Goal: Task Accomplishment & Management: Complete application form

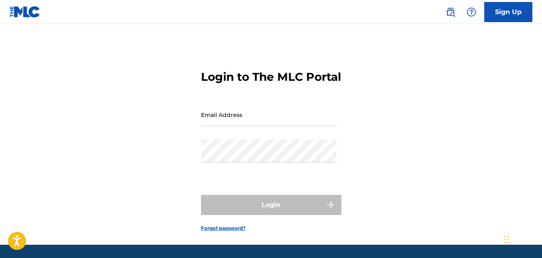
type input "[EMAIL_ADDRESS][DOMAIN_NAME]"
click at [281, 126] on input "[EMAIL_ADDRESS][DOMAIN_NAME]" at bounding box center [269, 114] width 136 height 23
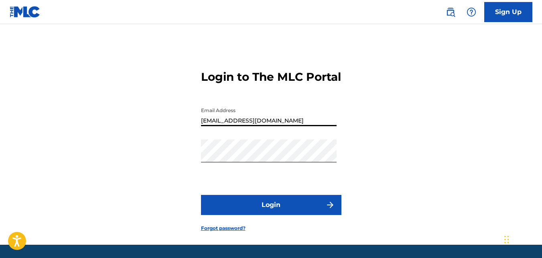
click at [213, 215] on button "Login" at bounding box center [271, 205] width 140 height 20
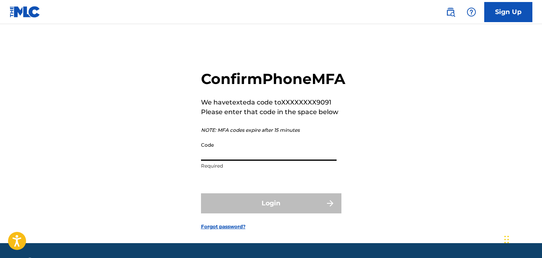
click at [234, 161] on input "Code" at bounding box center [269, 149] width 136 height 23
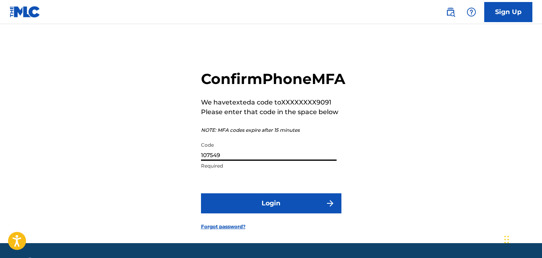
type input "107549"
click at [201, 193] on button "Login" at bounding box center [271, 203] width 140 height 20
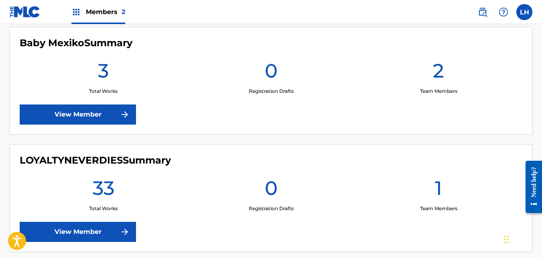
scroll to position [199, 0]
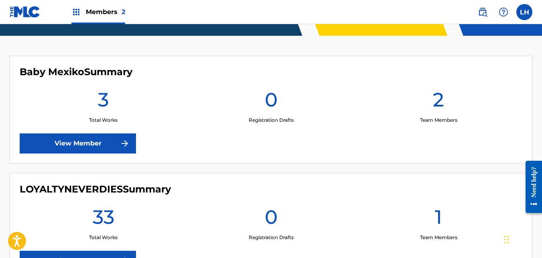
click at [98, 140] on link "View Member" at bounding box center [78, 143] width 116 height 20
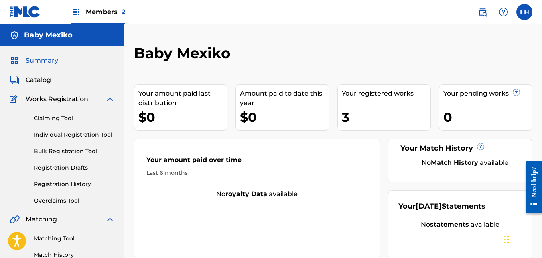
click at [39, 74] on div "Summary Catalog Works Registration Claiming Tool Individual Registration Tool B…" at bounding box center [62, 252] width 124 height 413
click at [32, 81] on span "Catalog" at bounding box center [38, 80] width 25 height 10
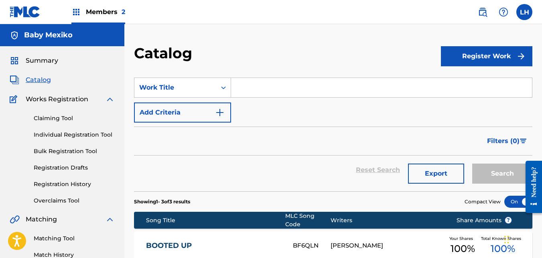
click at [63, 134] on link "Individual Registration Tool" at bounding box center [74, 134] width 81 height 8
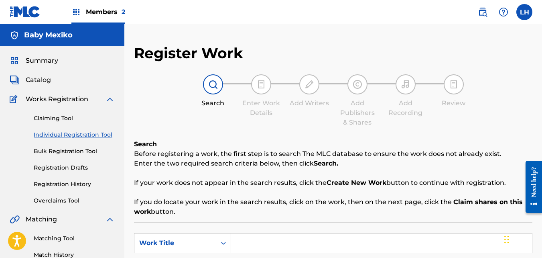
click at [281, 236] on input "Search Form" at bounding box center [381, 242] width 301 height 19
type input "Gangsta Talk"
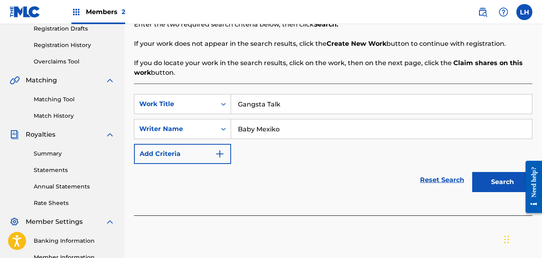
type input "Baby Mexiko"
click at [472, 172] on button "Search" at bounding box center [502, 182] width 60 height 20
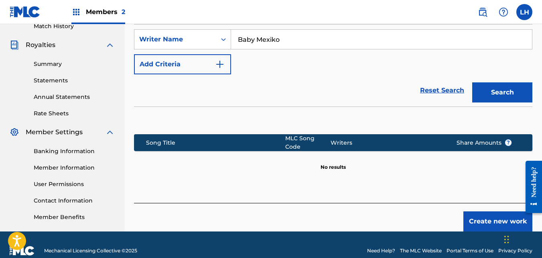
scroll to position [232, 0]
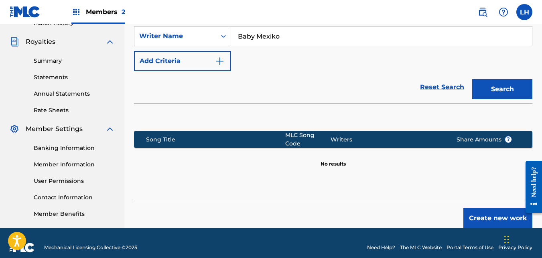
click at [489, 214] on button "Create new work" at bounding box center [498, 218] width 69 height 20
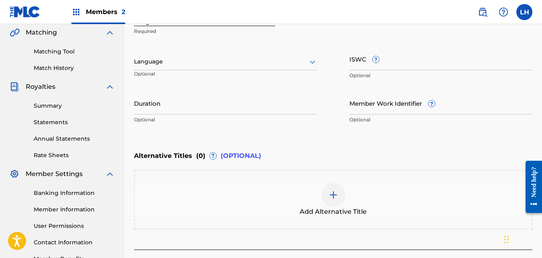
scroll to position [186, 0]
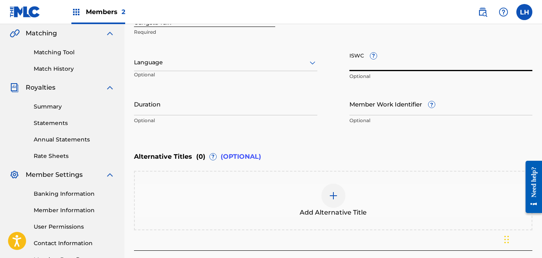
click at [369, 62] on input "ISWC ?" at bounding box center [441, 59] width 183 height 23
paste input "T3326356387"
type input "T3326356387"
click at [184, 59] on div at bounding box center [225, 62] width 183 height 10
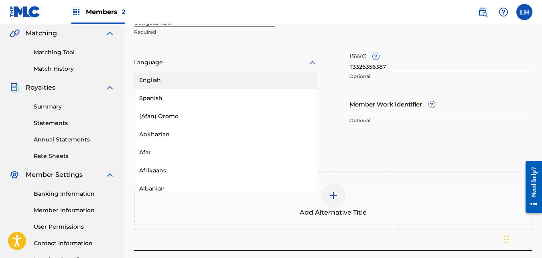
click at [160, 80] on div "English" at bounding box center [225, 80] width 183 height 18
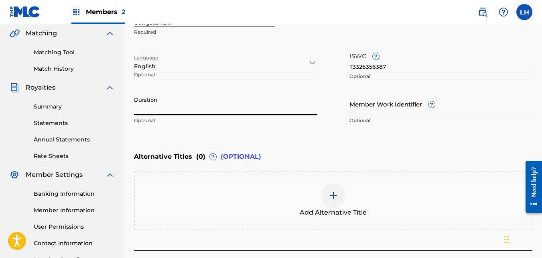
click at [151, 102] on input "Duration" at bounding box center [225, 103] width 183 height 23
paste input "T3326356387"
type input "T3326356387T3326356387"
paste input "02:26"
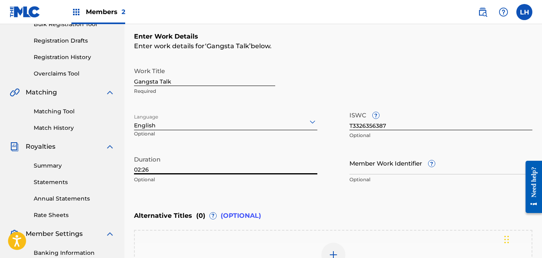
scroll to position [245, 0]
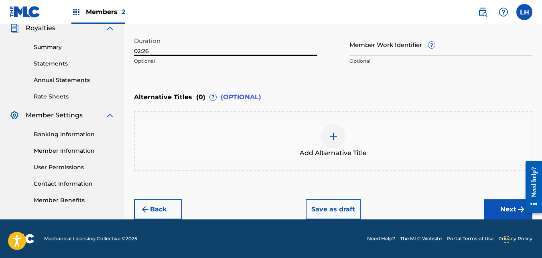
type input "02:26"
click at [492, 201] on button "Next" at bounding box center [508, 209] width 48 height 20
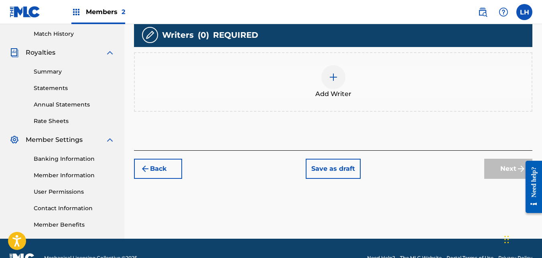
scroll to position [221, 0]
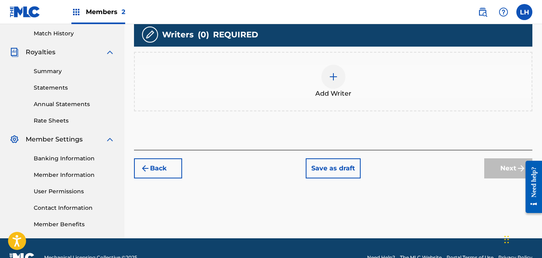
click at [352, 77] on div "Add Writer" at bounding box center [333, 82] width 397 height 34
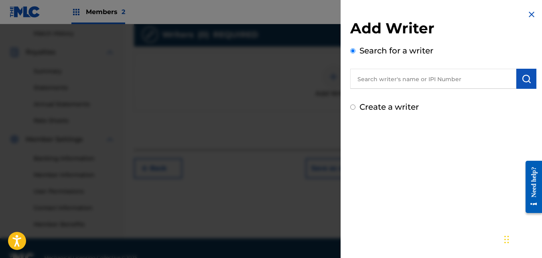
click at [375, 79] on input "text" at bounding box center [433, 79] width 166 height 20
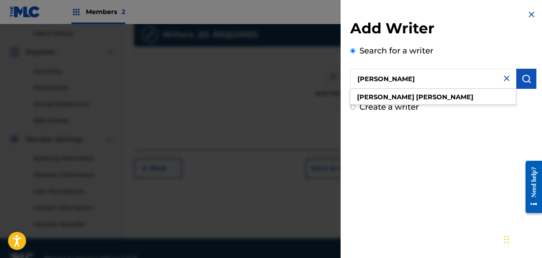
type input "[PERSON_NAME]"
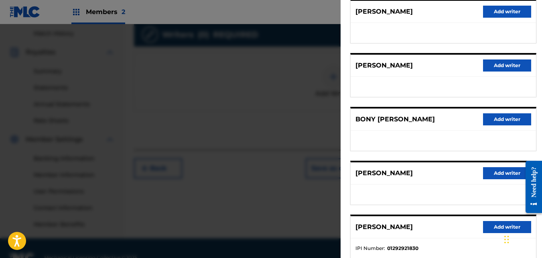
scroll to position [110, 0]
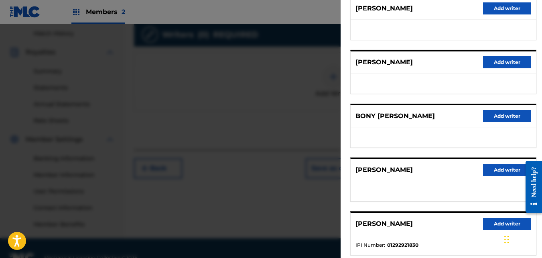
click at [489, 225] on button "Add writer" at bounding box center [507, 224] width 48 height 12
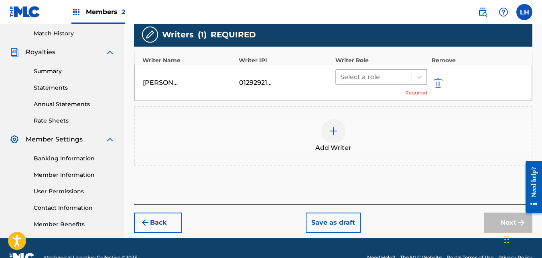
click at [371, 79] on div at bounding box center [374, 76] width 68 height 11
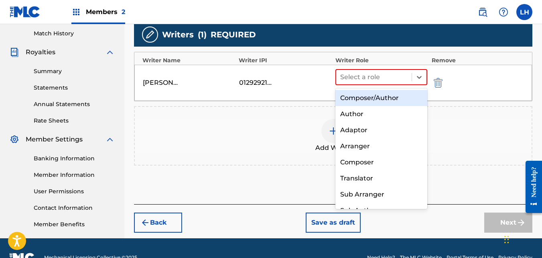
click at [362, 93] on div "Composer/Author" at bounding box center [382, 98] width 92 height 16
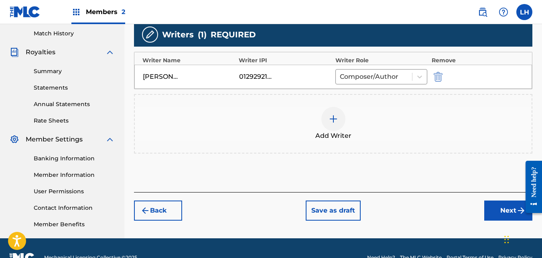
click at [501, 208] on button "Next" at bounding box center [508, 210] width 48 height 20
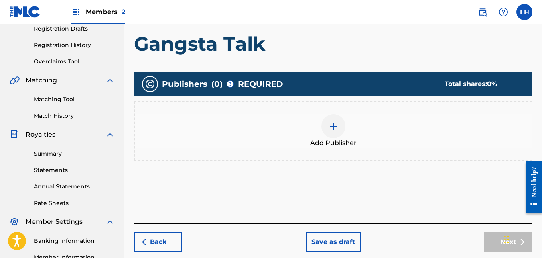
scroll to position [139, 0]
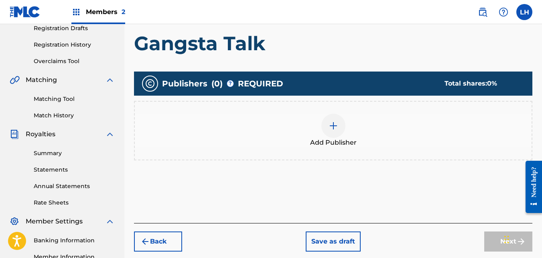
click at [340, 145] on span "Add Publisher" at bounding box center [333, 143] width 47 height 10
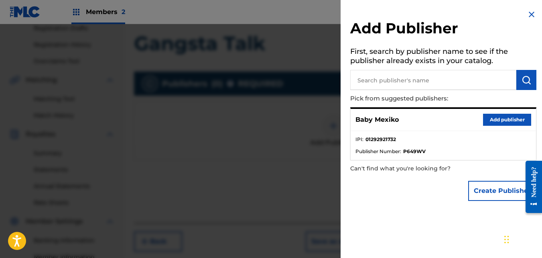
click at [488, 118] on button "Add publisher" at bounding box center [507, 120] width 48 height 12
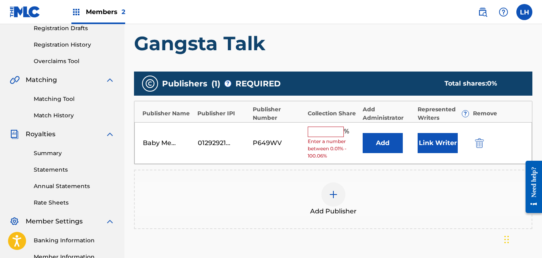
click at [328, 129] on input "text" at bounding box center [326, 131] width 36 height 10
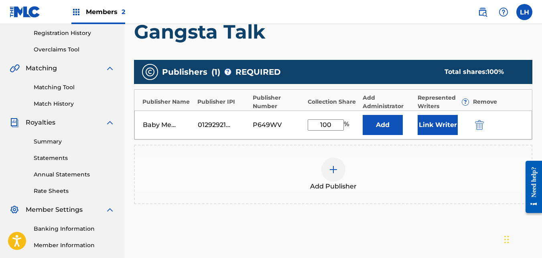
scroll to position [151, 0]
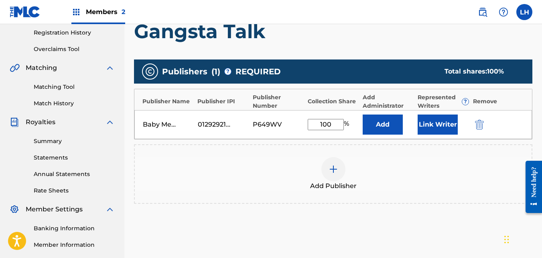
type input "100"
click at [429, 126] on button "Link Writer" at bounding box center [438, 124] width 40 height 20
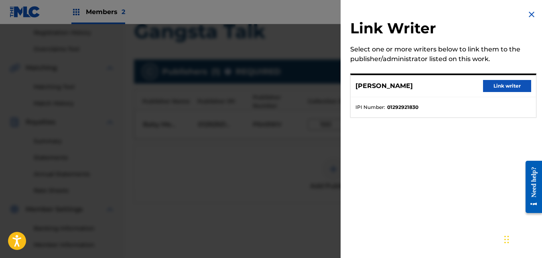
click at [491, 87] on button "Link writer" at bounding box center [507, 86] width 48 height 12
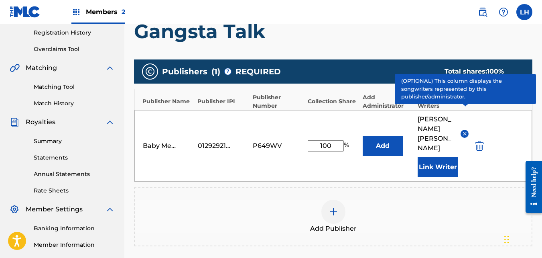
scroll to position [260, 0]
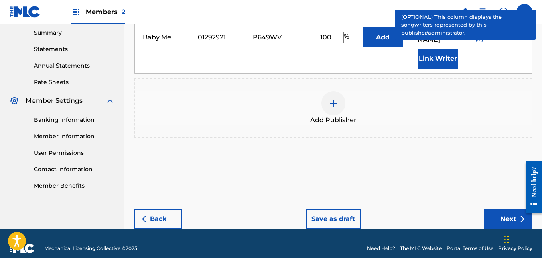
click at [503, 209] on button "Next" at bounding box center [508, 219] width 48 height 20
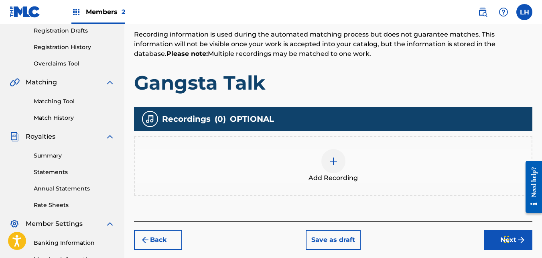
scroll to position [145, 0]
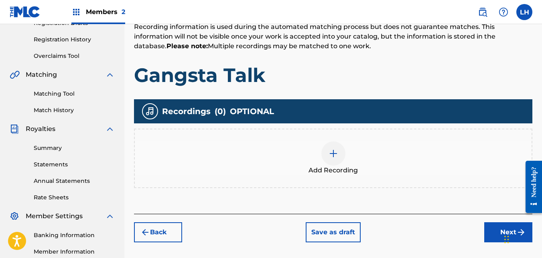
click at [496, 229] on button "Next" at bounding box center [508, 232] width 48 height 20
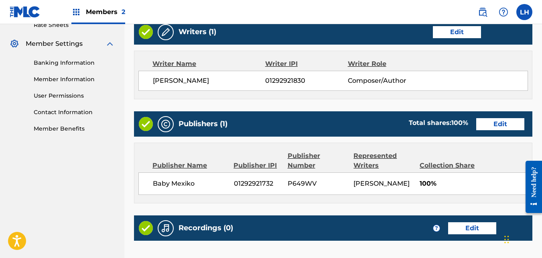
scroll to position [414, 0]
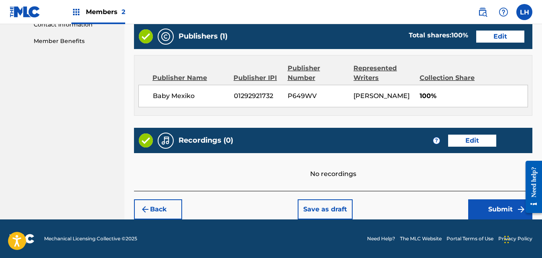
click at [484, 208] on button "Submit" at bounding box center [500, 209] width 64 height 20
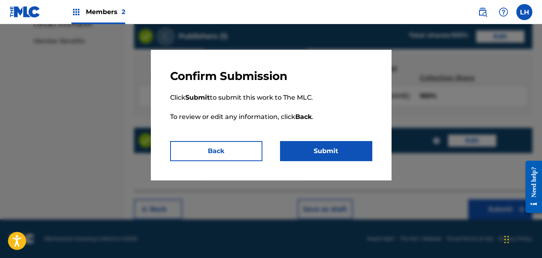
click at [324, 147] on button "Submit" at bounding box center [326, 151] width 92 height 20
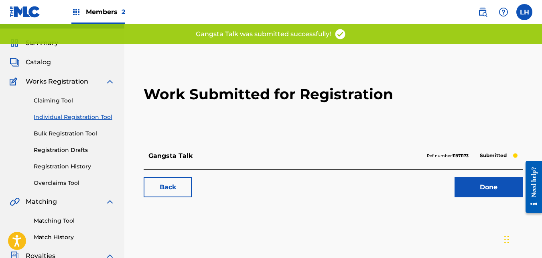
scroll to position [19, 0]
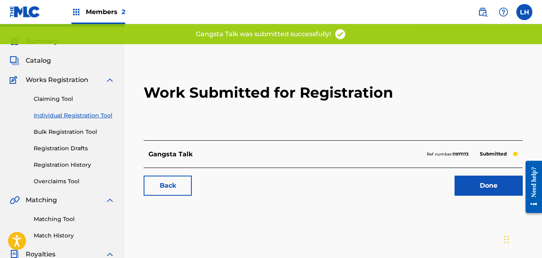
click at [475, 182] on link "Done" at bounding box center [489, 185] width 68 height 20
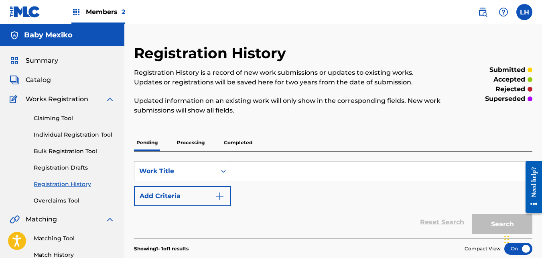
click at [61, 133] on link "Individual Registration Tool" at bounding box center [74, 134] width 81 height 8
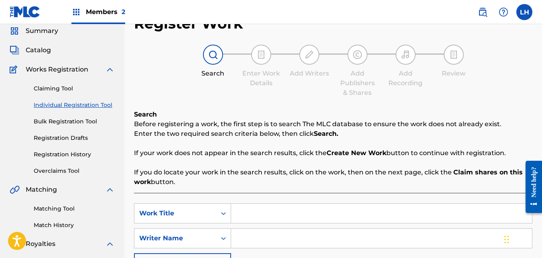
scroll to position [39, 0]
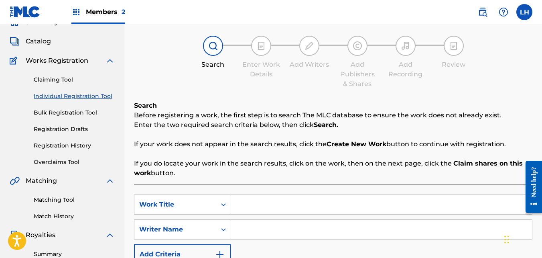
click at [249, 201] on input "Search Form" at bounding box center [381, 204] width 301 height 19
click at [296, 165] on p "If you do locate your work in the search results, click on the work, then on th…" at bounding box center [333, 168] width 399 height 19
click at [273, 208] on input "Search Form" at bounding box center [381, 204] width 301 height 19
paste input "KRAZY MINDS FT K5"
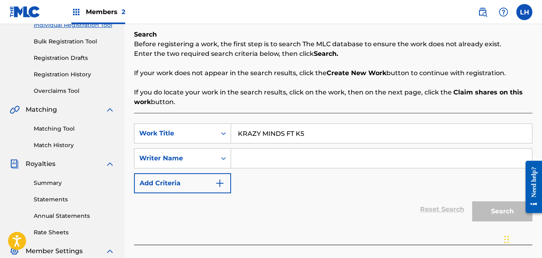
scroll to position [117, 0]
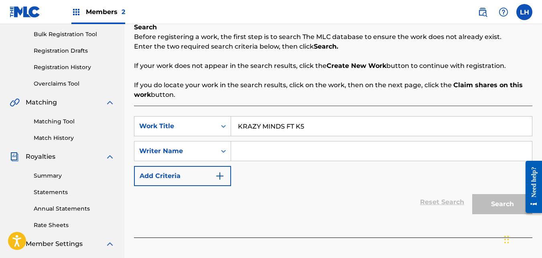
type input "KRAZY MINDS FT K5"
click at [271, 154] on input "Search Form" at bounding box center [381, 150] width 301 height 19
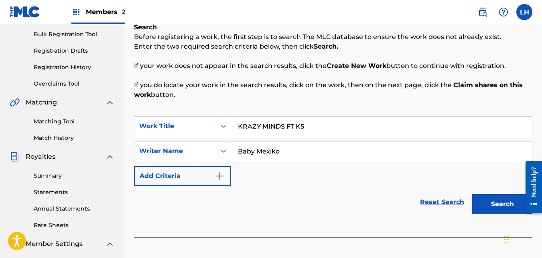
type input "Baby Mexiko"
click at [472, 194] on button "Search" at bounding box center [502, 204] width 60 height 20
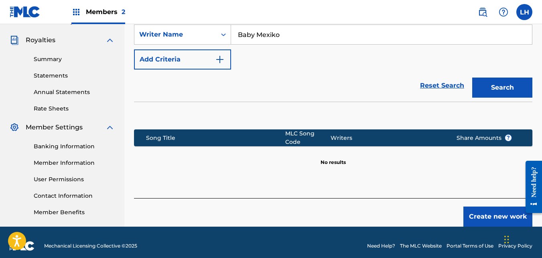
scroll to position [240, 0]
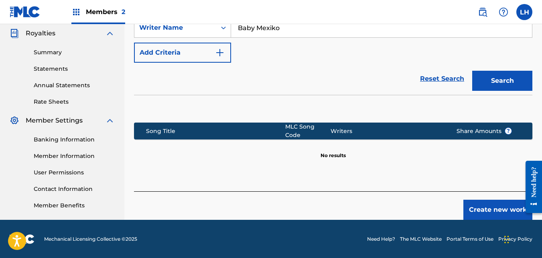
click at [479, 199] on button "Create new work" at bounding box center [498, 209] width 69 height 20
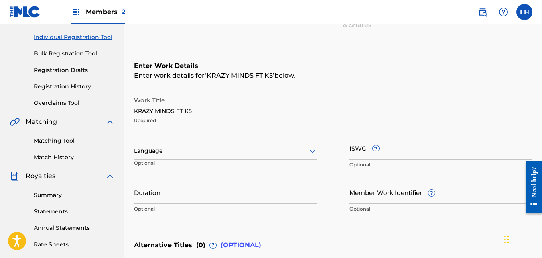
scroll to position [92, 0]
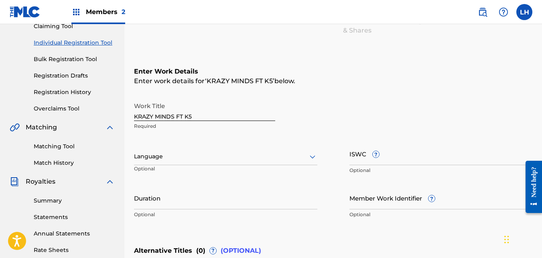
click at [365, 154] on input "ISWC ?" at bounding box center [441, 153] width 183 height 23
paste input "T3326355942"
type input "T3326355942"
click at [146, 159] on div at bounding box center [225, 156] width 183 height 10
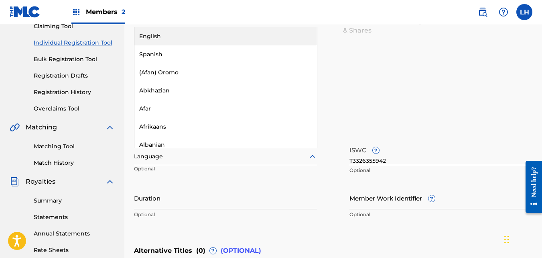
click at [153, 38] on div "English" at bounding box center [225, 36] width 183 height 18
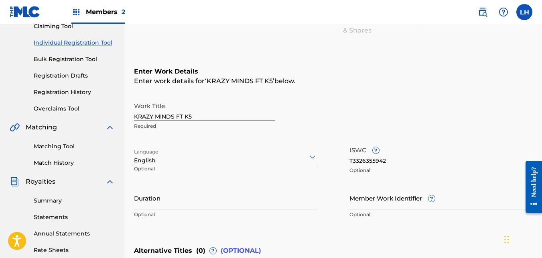
click at [156, 194] on input "Duration" at bounding box center [225, 197] width 183 height 23
paste input "01:41"
type input "01:41"
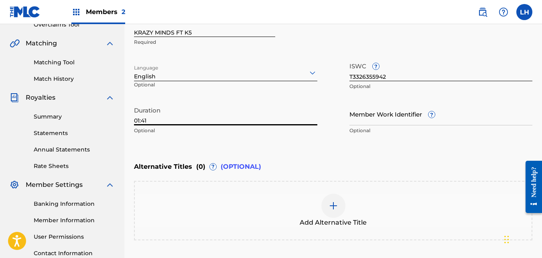
scroll to position [245, 0]
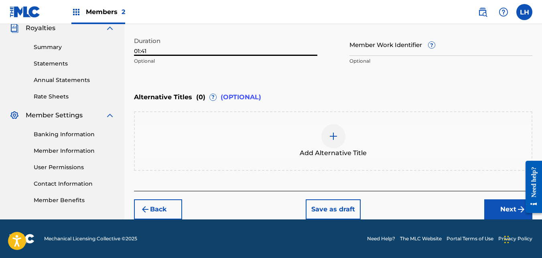
click at [512, 207] on button "Next" at bounding box center [508, 209] width 48 height 20
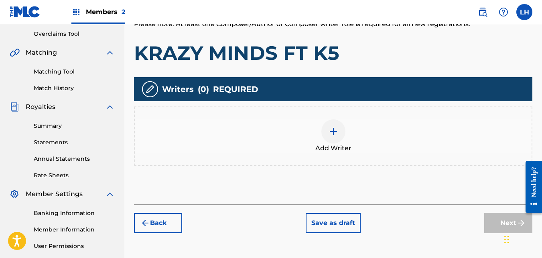
scroll to position [167, 0]
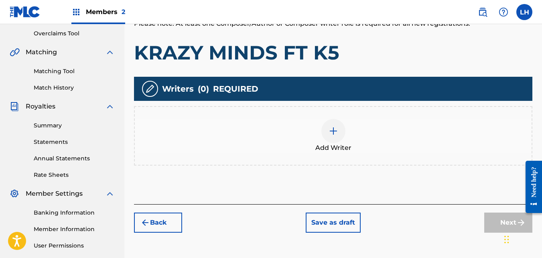
click at [317, 134] on div "Add Writer" at bounding box center [333, 136] width 397 height 34
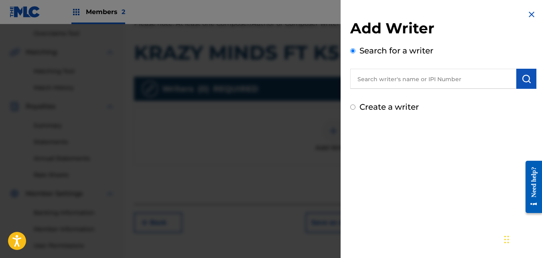
click at [387, 83] on input "text" at bounding box center [433, 79] width 166 height 20
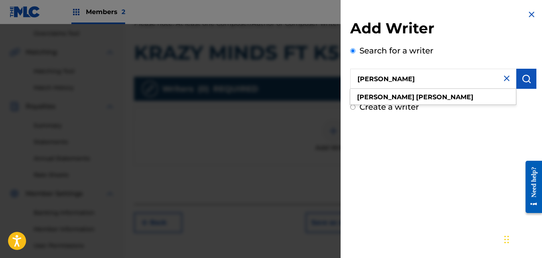
type input "[PERSON_NAME]"
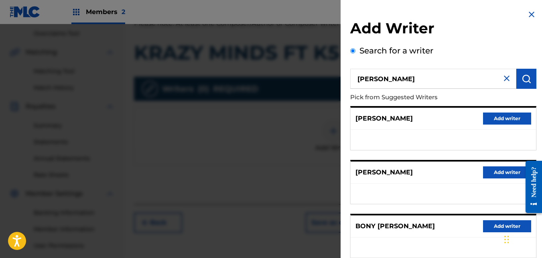
scroll to position [158, 0]
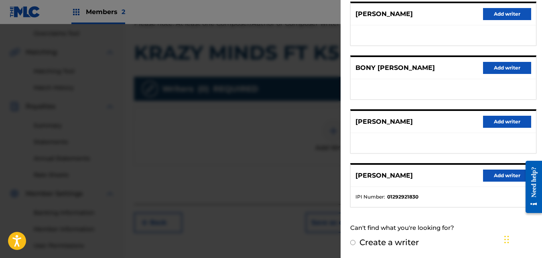
click at [495, 177] on button "Add writer" at bounding box center [507, 175] width 48 height 12
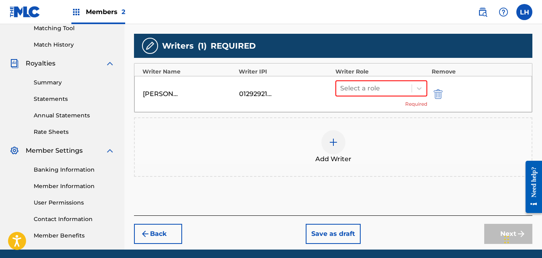
scroll to position [210, 0]
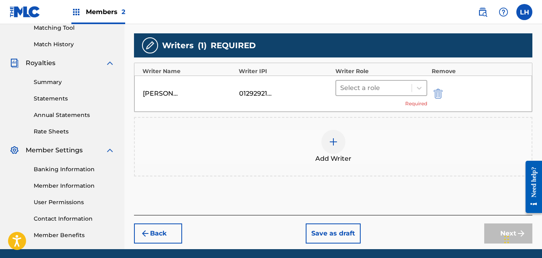
click at [405, 88] on div at bounding box center [374, 87] width 68 height 11
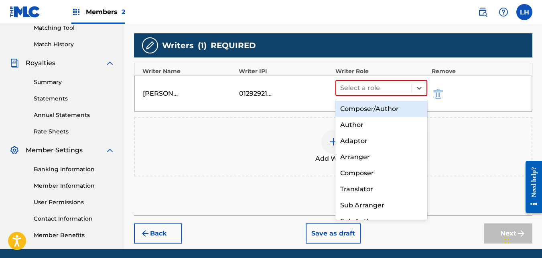
click at [363, 107] on div "Composer/Author" at bounding box center [382, 109] width 92 height 16
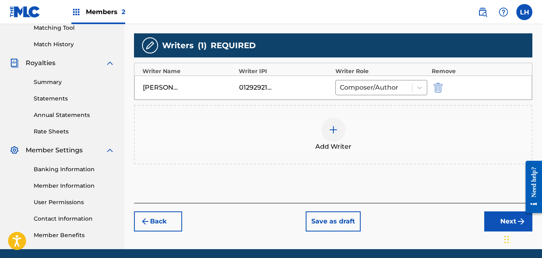
click at [507, 218] on button "Next" at bounding box center [508, 221] width 48 height 20
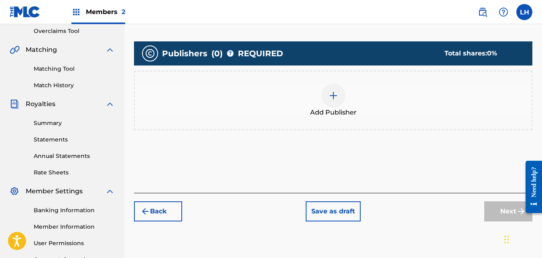
scroll to position [36, 0]
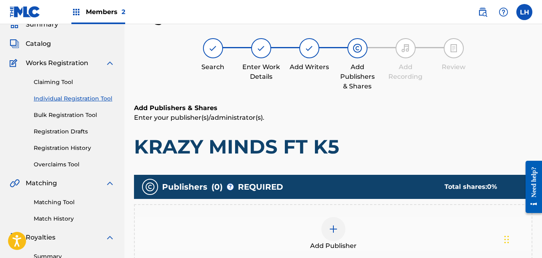
click at [340, 220] on div at bounding box center [334, 229] width 24 height 24
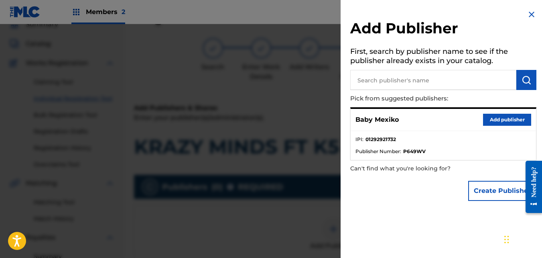
click at [497, 121] on button "Add publisher" at bounding box center [507, 120] width 48 height 12
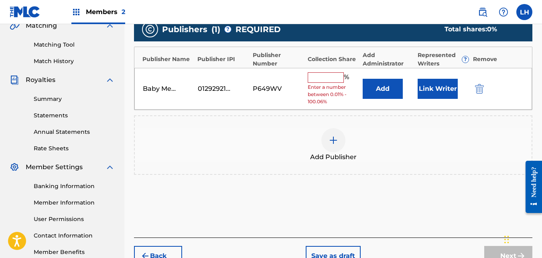
scroll to position [221, 0]
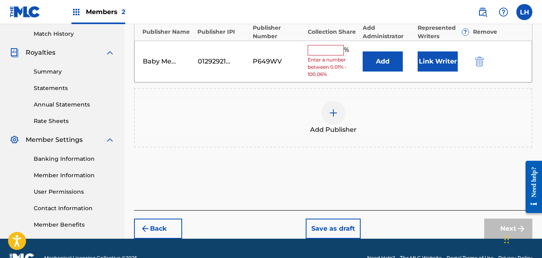
click at [330, 45] on input "text" at bounding box center [326, 50] width 36 height 10
type input "100"
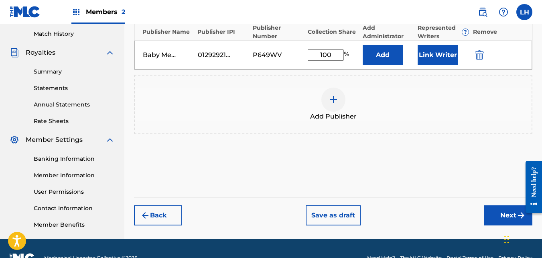
click at [498, 210] on button "Next" at bounding box center [508, 215] width 48 height 20
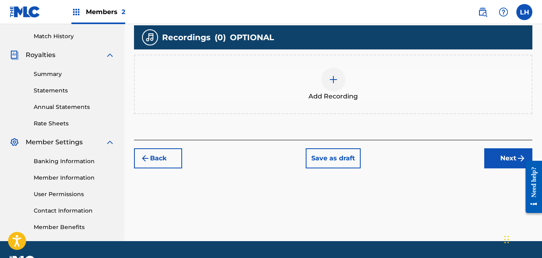
scroll to position [238, 0]
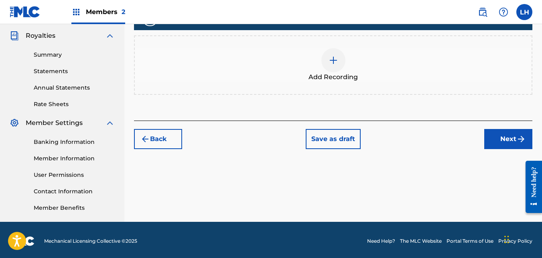
click at [499, 145] on button "Next" at bounding box center [508, 139] width 48 height 20
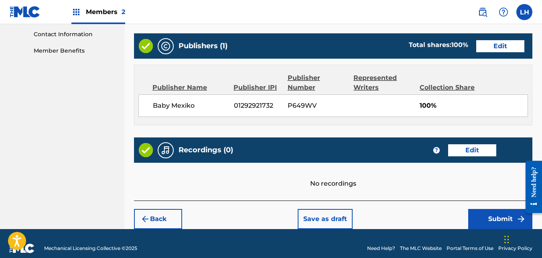
scroll to position [404, 0]
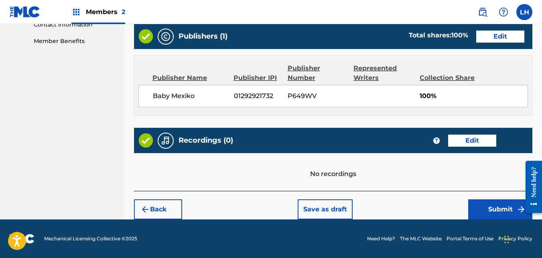
click at [488, 209] on button "Submit" at bounding box center [500, 209] width 64 height 20
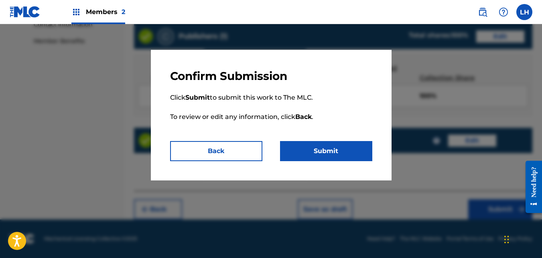
click at [338, 140] on p "Click Submit to submit this work to The MLC. To review or edit any information,…" at bounding box center [271, 112] width 202 height 58
click at [326, 151] on button "Submit" at bounding box center [326, 151] width 92 height 20
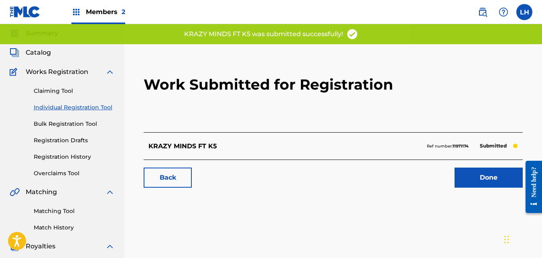
scroll to position [28, 0]
click at [471, 174] on link "Done" at bounding box center [489, 177] width 68 height 20
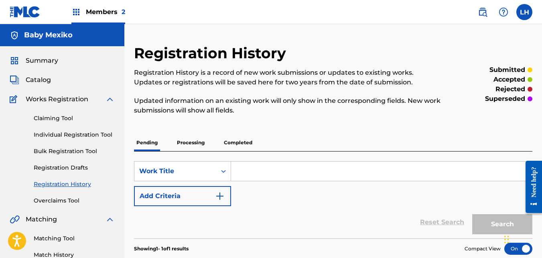
click at [50, 134] on link "Individual Registration Tool" at bounding box center [74, 134] width 81 height 8
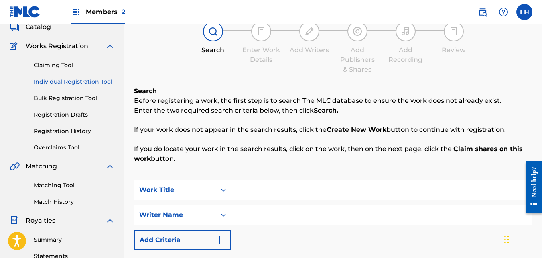
scroll to position [61, 0]
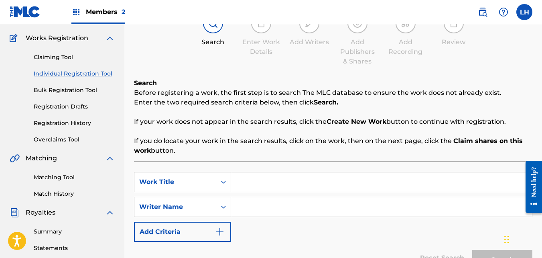
click at [276, 187] on input "Search Form" at bounding box center [381, 181] width 301 height 19
paste input "OUTTA KONTROL"
type input "OUTTA KONTROL"
type input "Baby Mexiko"
click at [472, 250] on button "Search" at bounding box center [502, 260] width 60 height 20
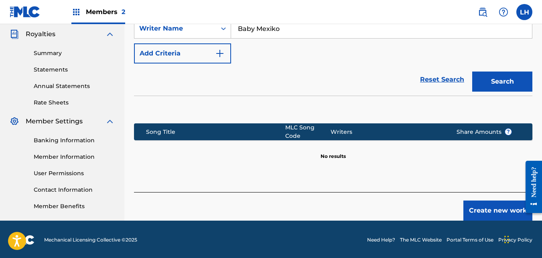
scroll to position [240, 0]
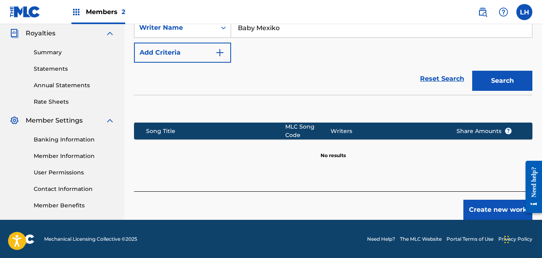
click at [504, 199] on button "Create new work" at bounding box center [498, 209] width 69 height 20
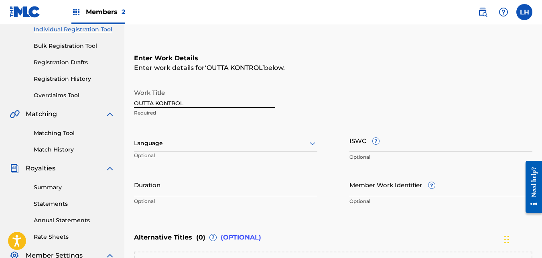
scroll to position [25, 0]
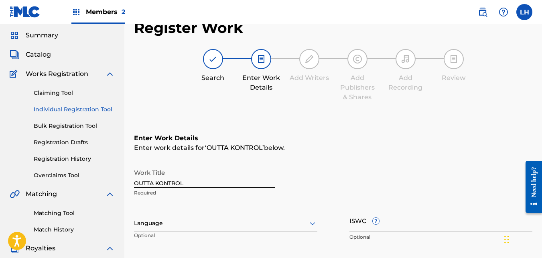
click at [382, 218] on input "ISWC ?" at bounding box center [441, 220] width 183 height 23
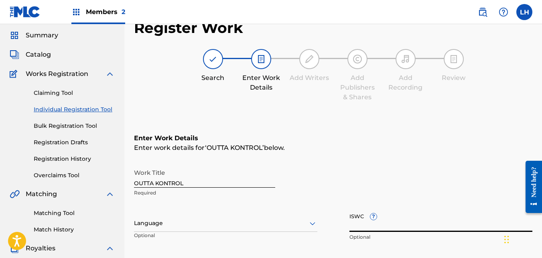
paste input "T3326356081"
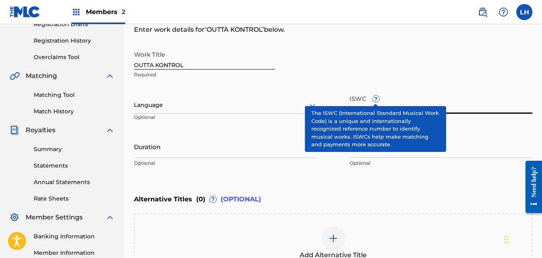
scroll to position [144, 0]
type input "T3326356081"
click at [222, 104] on div at bounding box center [225, 105] width 183 height 10
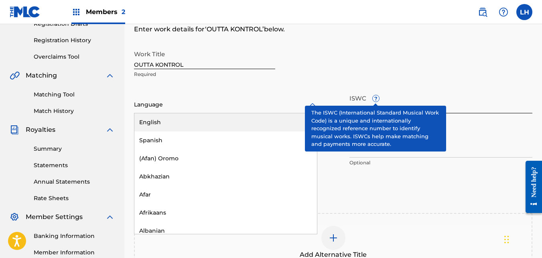
click at [161, 126] on div "English" at bounding box center [225, 122] width 183 height 18
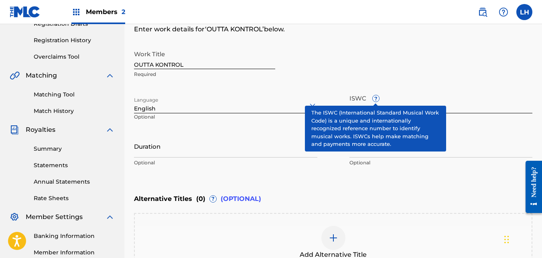
click at [168, 148] on input "Duration" at bounding box center [225, 145] width 183 height 23
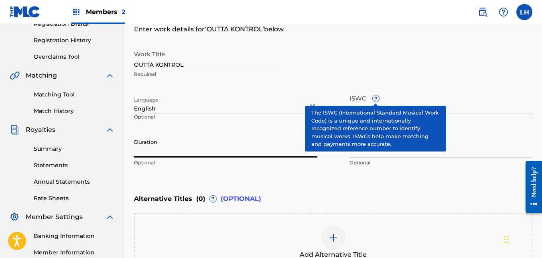
paste input "01:19"
click at [171, 138] on input "01:19" at bounding box center [225, 145] width 183 height 23
type input "01:19"
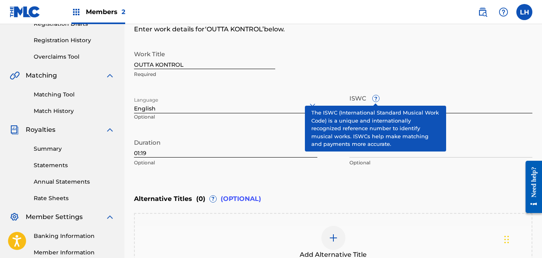
click at [309, 175] on div "Enter Work Details Enter work details for ‘ OUTTA KONTROL ’ below. Work Title O…" at bounding box center [333, 93] width 399 height 194
click at [364, 102] on input "T3326356081" at bounding box center [441, 101] width 183 height 23
click at [362, 96] on input "T3326356081" at bounding box center [441, 101] width 183 height 23
paste input "T3326356081"
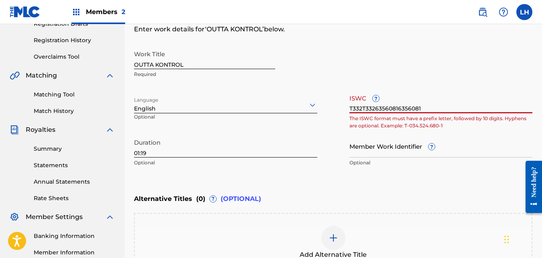
click at [466, 104] on input "T332T33263560816356081" at bounding box center [441, 101] width 183 height 23
paste input "text"
type input "T3326356081"
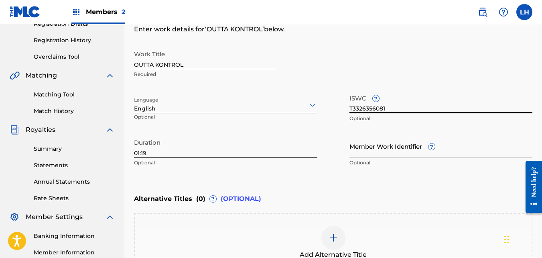
click at [412, 74] on div "Work Title OUTTA KONTROL Required" at bounding box center [333, 64] width 399 height 36
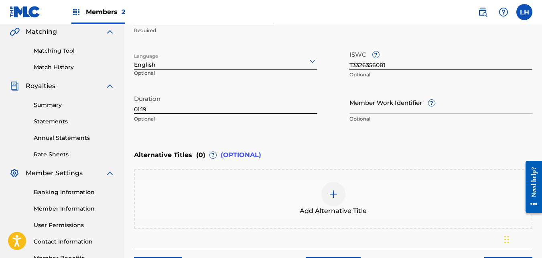
scroll to position [245, 0]
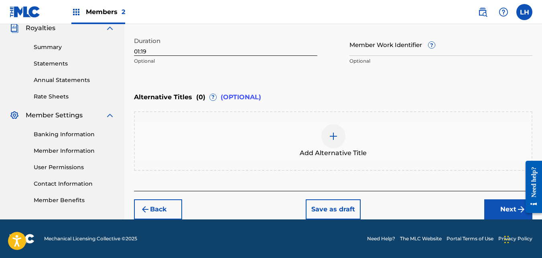
click at [489, 202] on button "Next" at bounding box center [508, 209] width 48 height 20
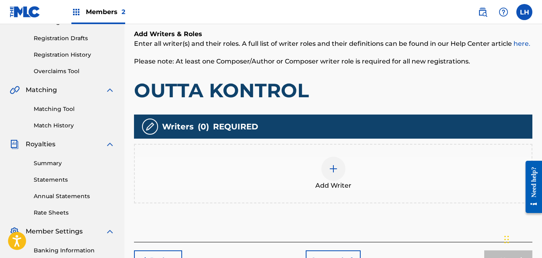
scroll to position [136, 0]
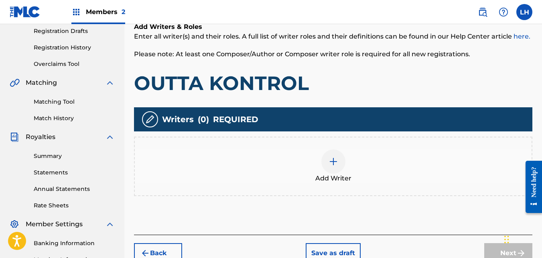
click at [343, 173] on span "Add Writer" at bounding box center [334, 178] width 36 height 10
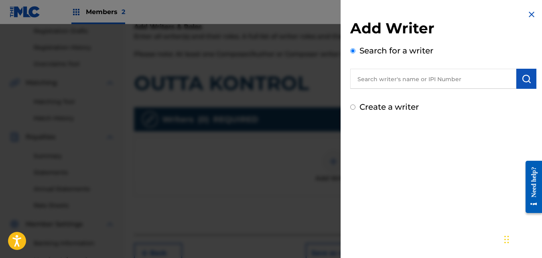
click at [385, 87] on input "text" at bounding box center [433, 79] width 166 height 20
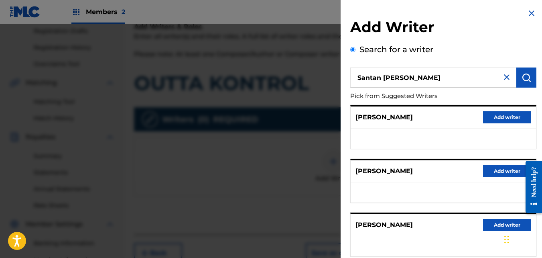
scroll to position [0, 0]
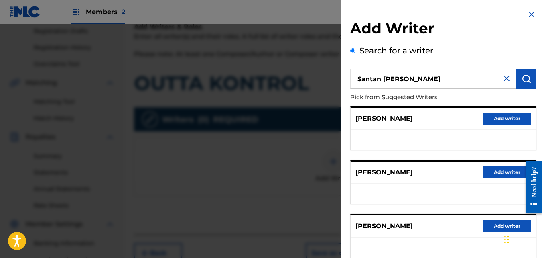
click at [379, 78] on input "Santan [PERSON_NAME]" at bounding box center [433, 79] width 166 height 20
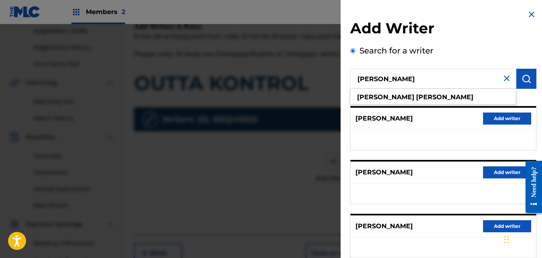
type input "[PERSON_NAME]"
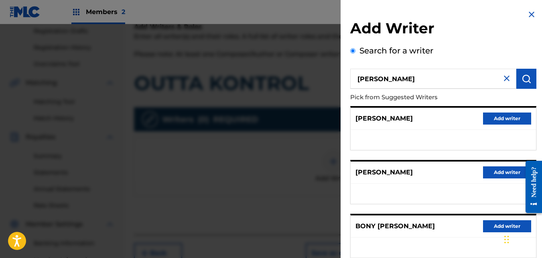
scroll to position [158, 0]
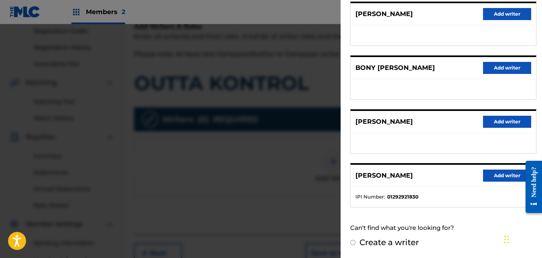
click at [492, 173] on button "Add writer" at bounding box center [507, 175] width 48 height 12
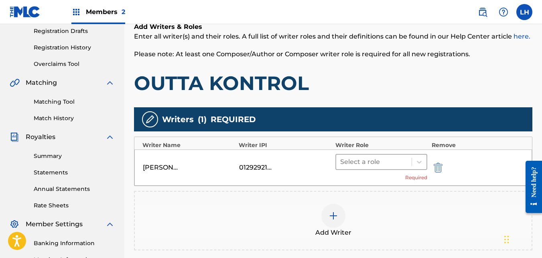
click at [382, 159] on div at bounding box center [374, 161] width 68 height 11
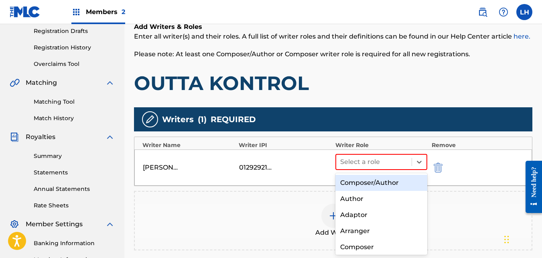
click at [361, 181] on div "Composer/Author" at bounding box center [382, 183] width 92 height 16
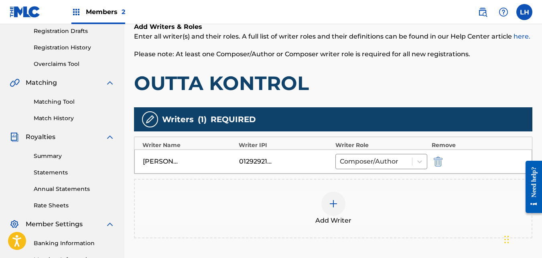
scroll to position [240, 0]
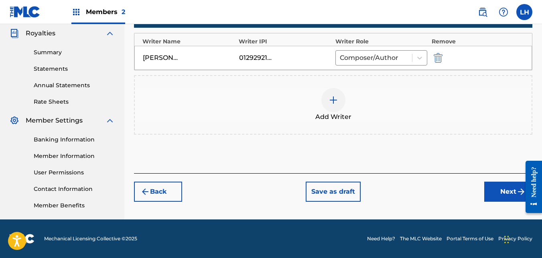
click at [506, 189] on button "Next" at bounding box center [508, 191] width 48 height 20
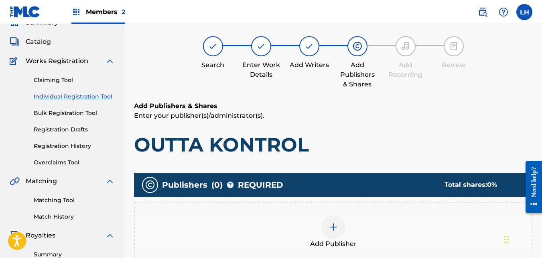
scroll to position [36, 0]
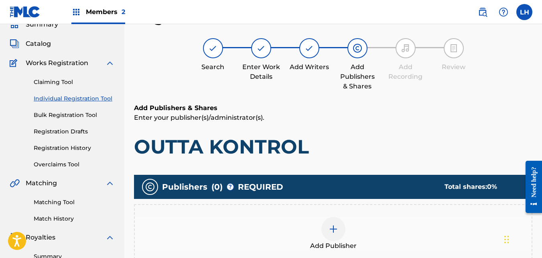
click at [319, 223] on div "Add Publisher" at bounding box center [333, 234] width 397 height 34
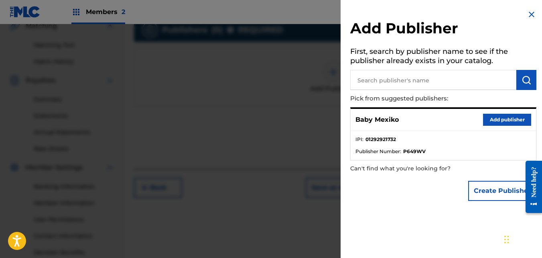
scroll to position [194, 0]
click at [500, 118] on button "Add publisher" at bounding box center [507, 120] width 48 height 12
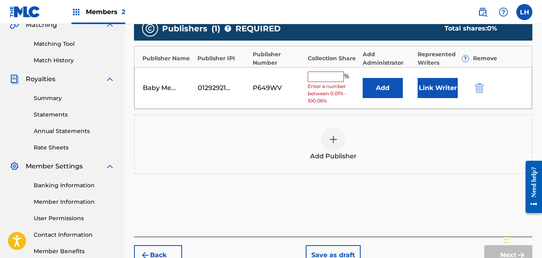
click at [328, 79] on input "text" at bounding box center [326, 76] width 36 height 10
type input "100"
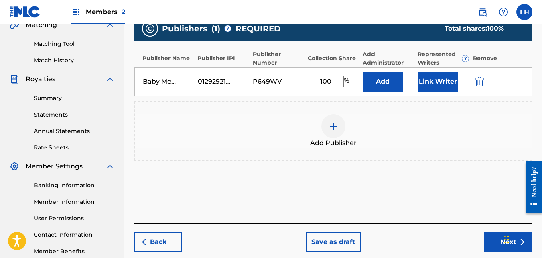
click at [433, 83] on button "Link Writer" at bounding box center [438, 81] width 40 height 20
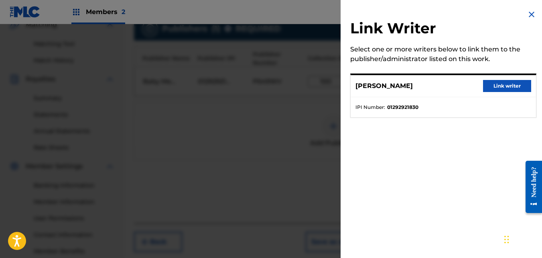
click at [494, 86] on button "Link writer" at bounding box center [507, 86] width 48 height 12
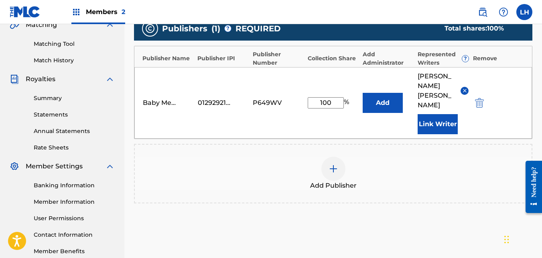
scroll to position [260, 0]
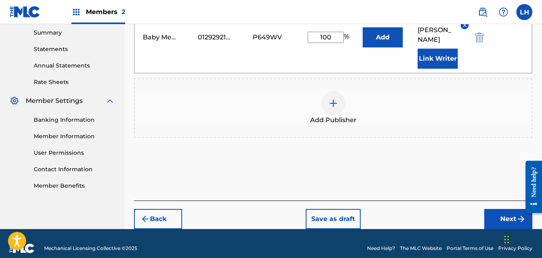
click at [500, 211] on button "Next" at bounding box center [508, 219] width 48 height 20
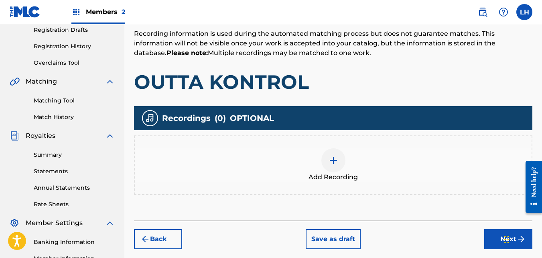
scroll to position [138, 0]
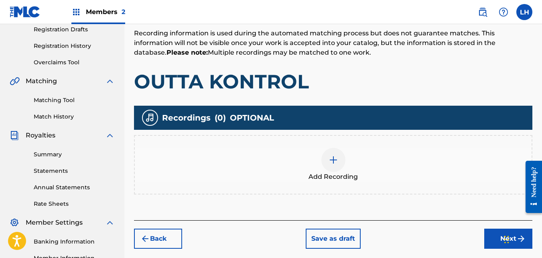
click at [493, 236] on button "Next" at bounding box center [508, 238] width 48 height 20
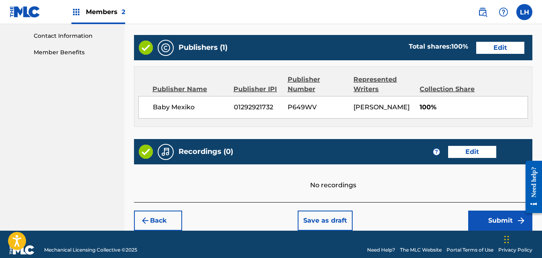
scroll to position [414, 0]
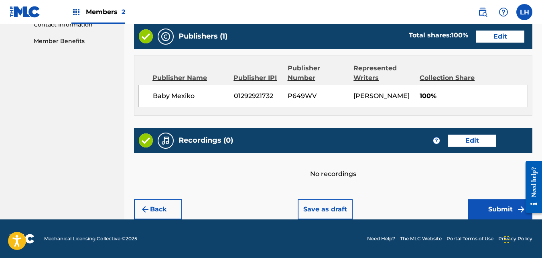
click at [486, 205] on button "Submit" at bounding box center [500, 209] width 64 height 20
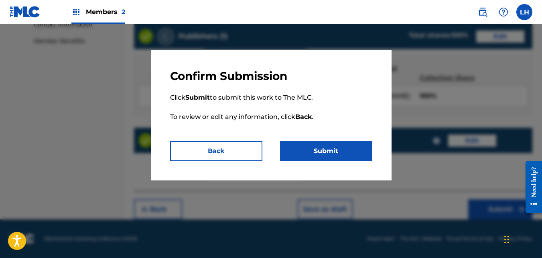
click at [332, 151] on button "Submit" at bounding box center [326, 151] width 92 height 20
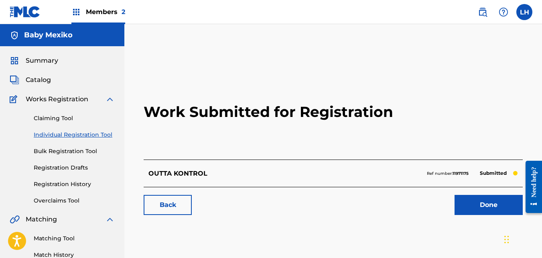
click at [37, 79] on span "Catalog" at bounding box center [38, 80] width 25 height 10
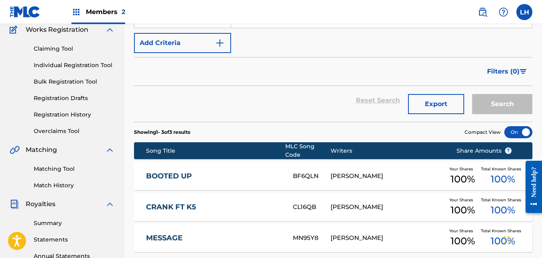
scroll to position [69, 0]
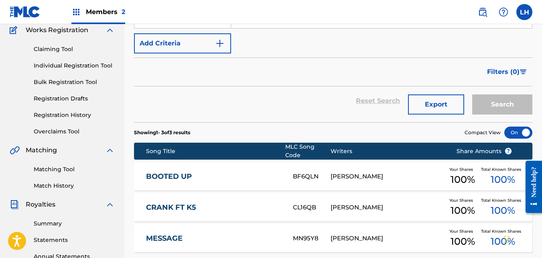
click at [71, 65] on link "Individual Registration Tool" at bounding box center [74, 65] width 81 height 8
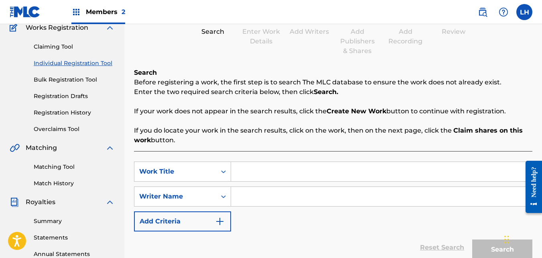
scroll to position [73, 0]
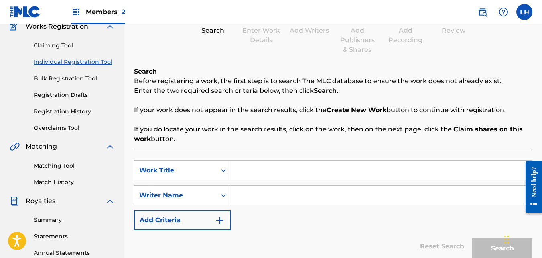
click at [263, 164] on input "Search Form" at bounding box center [381, 170] width 301 height 19
paste input "RECKLESS FT K5"
type input "RECKLESS FT K5"
click at [251, 200] on input "Search Form" at bounding box center [381, 194] width 301 height 19
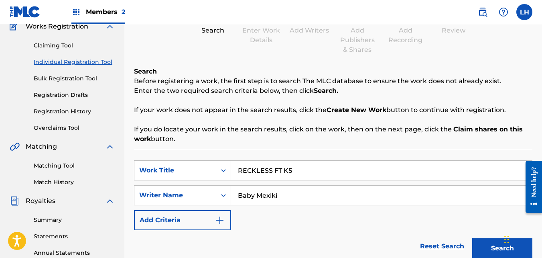
click at [472, 238] on button "Search" at bounding box center [502, 248] width 60 height 20
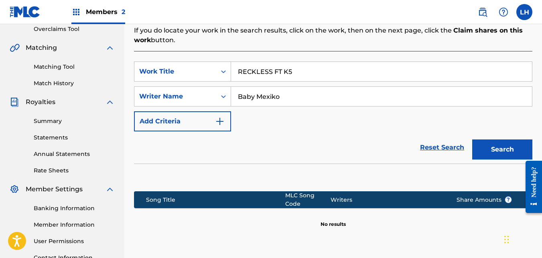
scroll to position [175, 0]
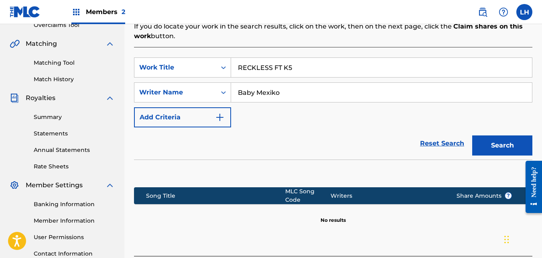
type input "Baby Mexiko"
click at [504, 148] on button "Search" at bounding box center [502, 145] width 60 height 20
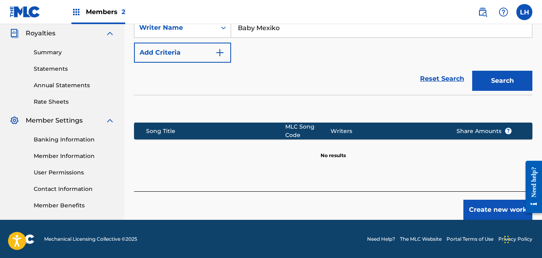
click at [486, 206] on button "Create new work" at bounding box center [498, 209] width 69 height 20
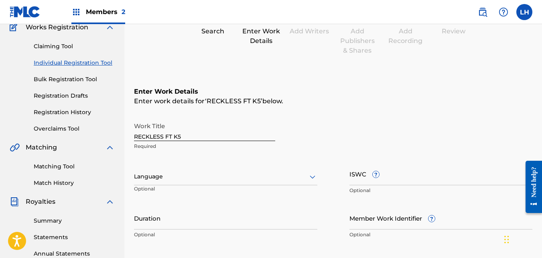
scroll to position [70, 0]
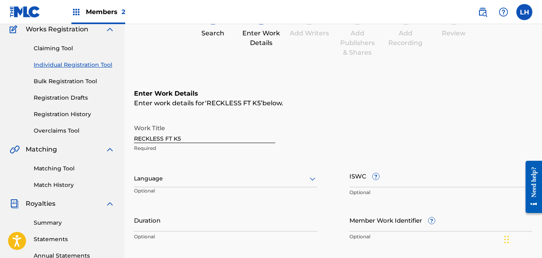
click at [372, 181] on input "ISWC ?" at bounding box center [441, 175] width 183 height 23
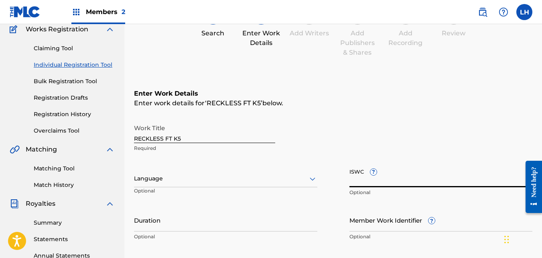
paste input "T3326355737"
type input "T3326355737"
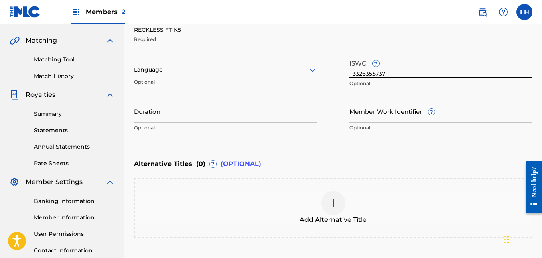
scroll to position [179, 0]
click at [254, 112] on input "Duration" at bounding box center [225, 110] width 183 height 23
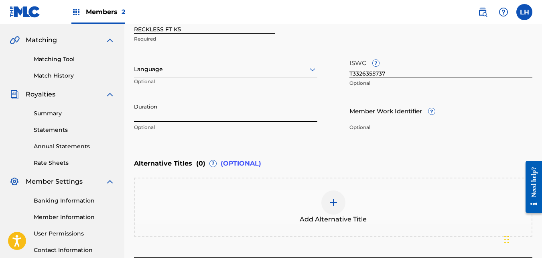
paste input "02:42"
type input "02:42"
click at [238, 68] on div at bounding box center [225, 69] width 183 height 10
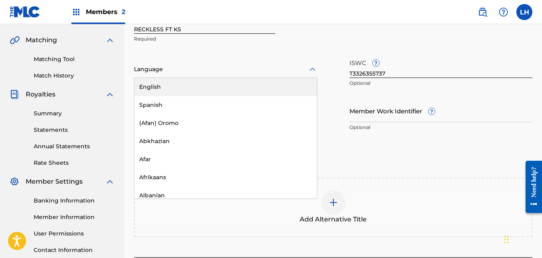
click at [205, 89] on div "English" at bounding box center [225, 87] width 183 height 18
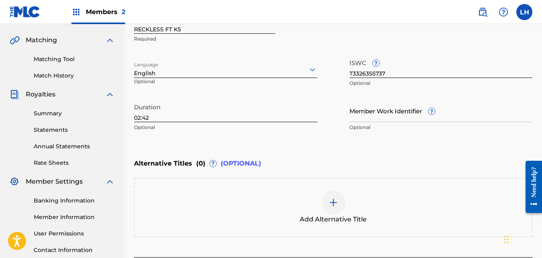
scroll to position [245, 0]
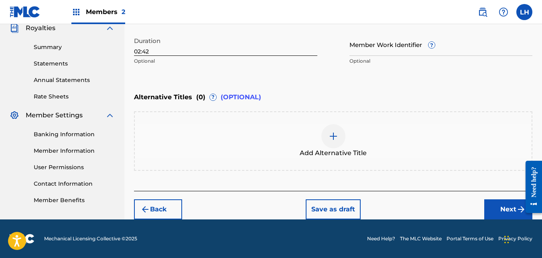
click at [505, 207] on button "Next" at bounding box center [508, 209] width 48 height 20
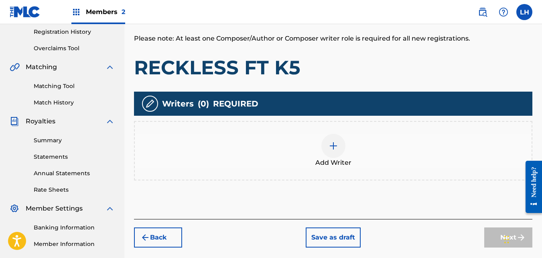
scroll to position [154, 0]
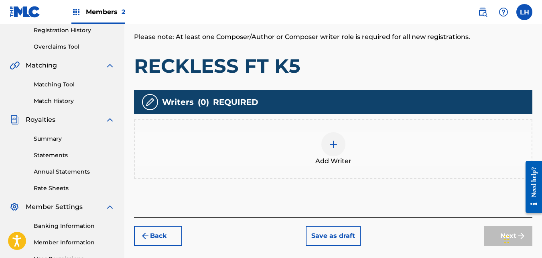
click at [303, 144] on div "Add Writer" at bounding box center [333, 149] width 397 height 34
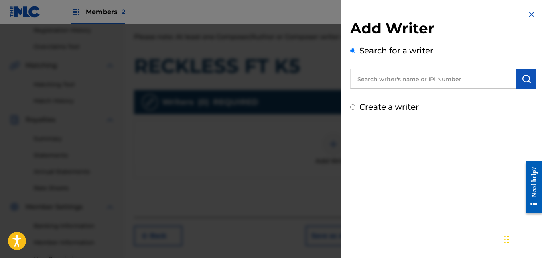
click at [380, 70] on input "text" at bounding box center [433, 79] width 166 height 20
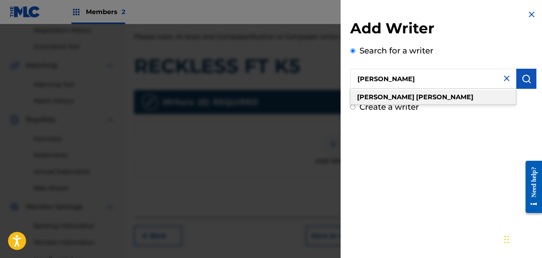
click at [380, 93] on strong "[PERSON_NAME]" at bounding box center [385, 97] width 57 height 8
type input "[PERSON_NAME]"
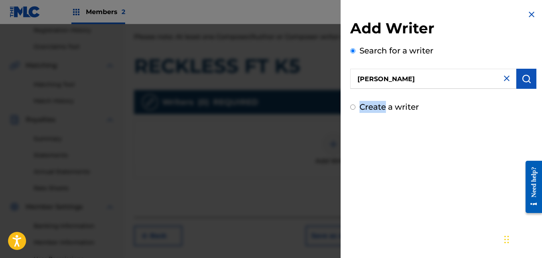
click at [380, 93] on div "Add Writer Search for a writer [PERSON_NAME] Create a writer" at bounding box center [443, 66] width 186 height 94
click at [283, 136] on div at bounding box center [271, 153] width 542 height 258
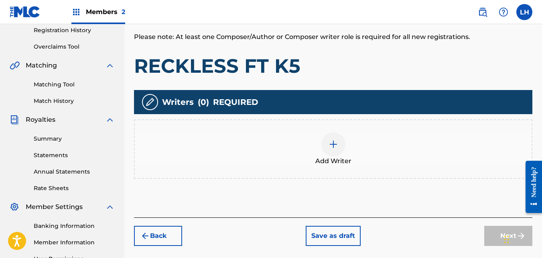
click at [352, 152] on div "Add Writer" at bounding box center [333, 149] width 397 height 34
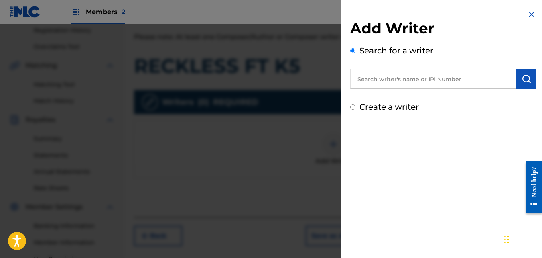
click at [378, 71] on input "text" at bounding box center [433, 79] width 166 height 20
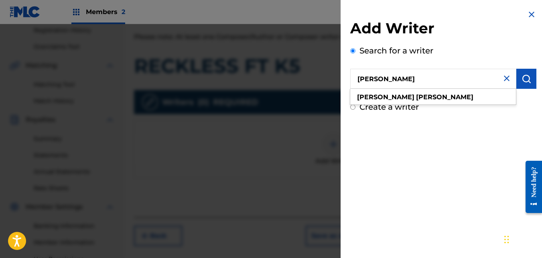
type input "[PERSON_NAME]"
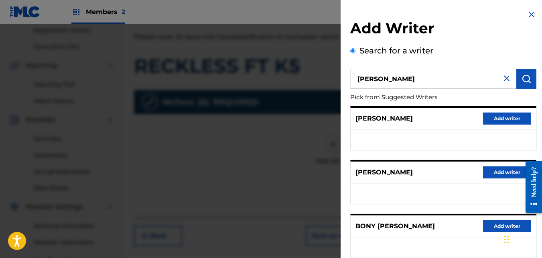
scroll to position [158, 0]
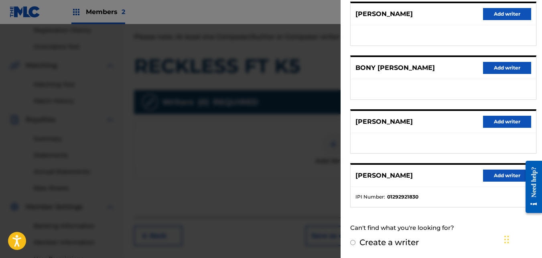
click at [490, 175] on button "Add writer" at bounding box center [507, 175] width 48 height 12
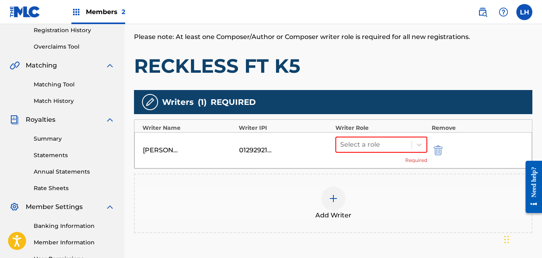
click at [370, 134] on div "[PERSON_NAME] 01292921830 Select a role Required" at bounding box center [333, 150] width 398 height 36
click at [366, 142] on div at bounding box center [374, 144] width 68 height 11
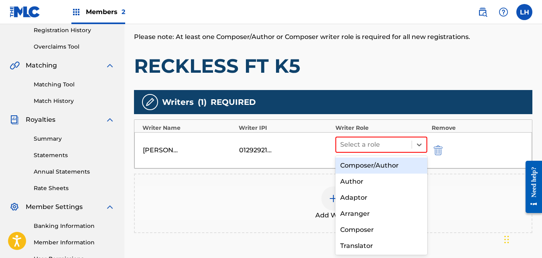
click at [357, 163] on div "Composer/Author" at bounding box center [382, 165] width 92 height 16
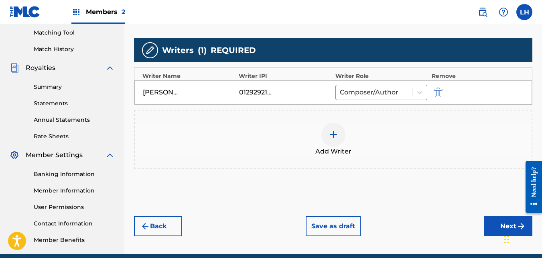
scroll to position [240, 0]
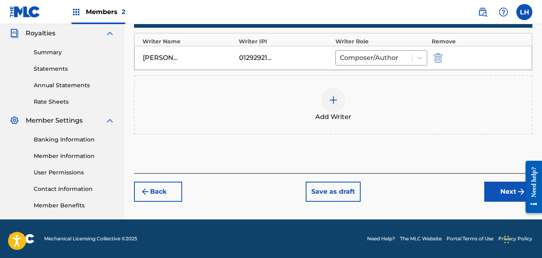
click at [502, 194] on button "Next" at bounding box center [508, 191] width 48 height 20
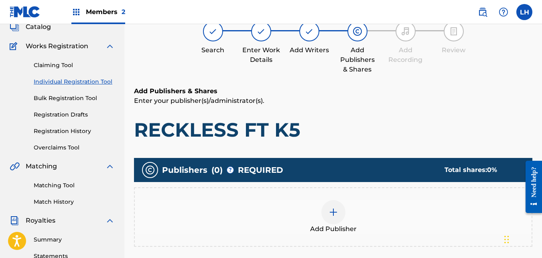
scroll to position [36, 0]
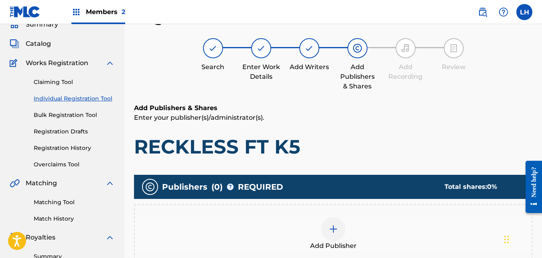
click at [327, 220] on div at bounding box center [334, 229] width 24 height 24
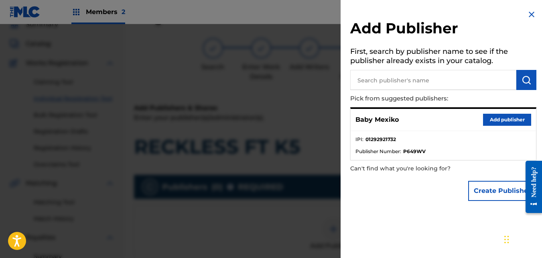
click at [494, 117] on button "Add publisher" at bounding box center [507, 120] width 48 height 12
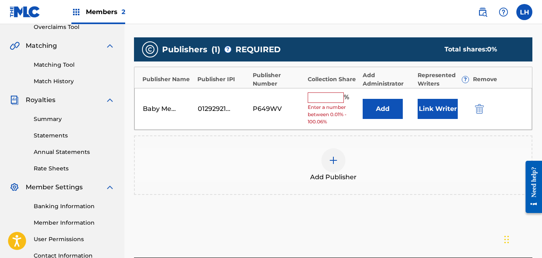
scroll to position [181, 0]
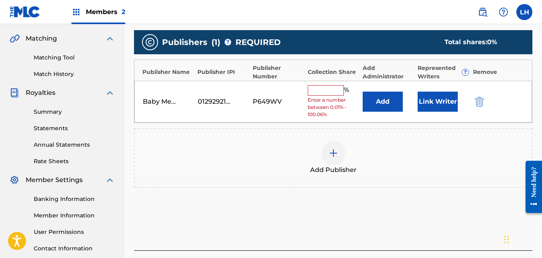
click at [335, 90] on input "text" at bounding box center [326, 90] width 36 height 10
type input "100"
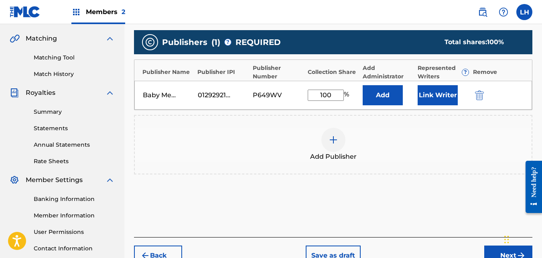
click at [427, 88] on button "Link Writer" at bounding box center [438, 95] width 40 height 20
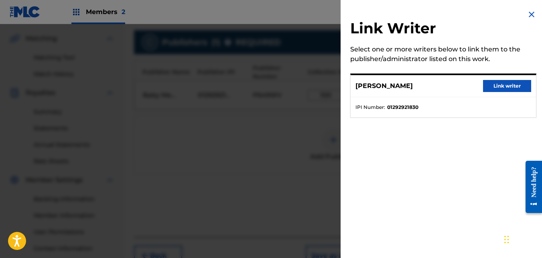
click at [493, 91] on button "Link writer" at bounding box center [507, 86] width 48 height 12
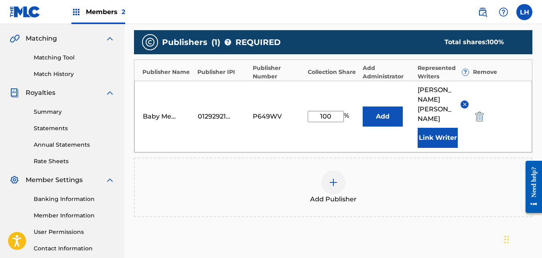
scroll to position [260, 0]
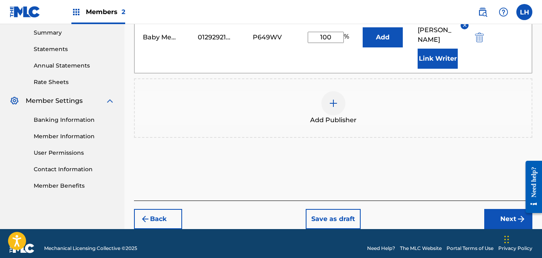
click at [495, 209] on button "Next" at bounding box center [508, 219] width 48 height 20
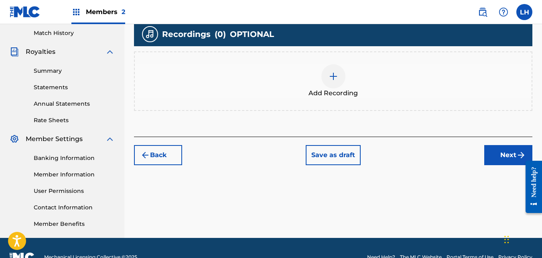
scroll to position [222, 0]
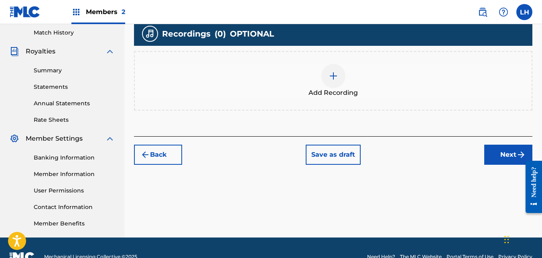
click at [504, 156] on button "Next" at bounding box center [508, 155] width 48 height 20
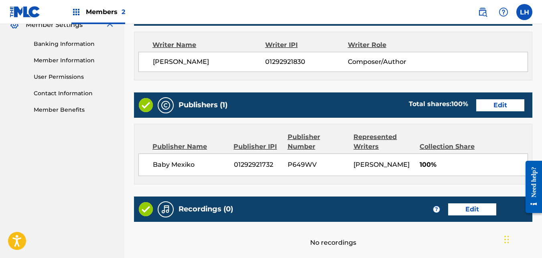
scroll to position [414, 0]
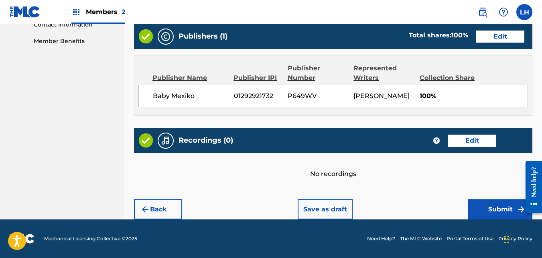
click at [493, 208] on button "Submit" at bounding box center [500, 209] width 64 height 20
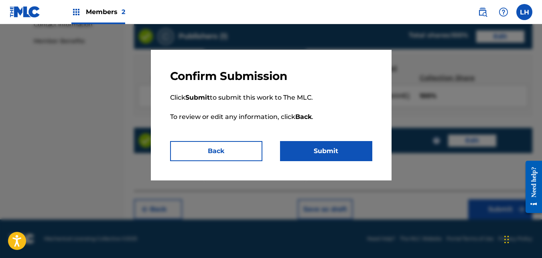
click at [347, 161] on div "Confirm Submission Click Submit to submit this work to The MLC. To review or ed…" at bounding box center [271, 115] width 241 height 130
click at [329, 149] on button "Submit" at bounding box center [326, 151] width 92 height 20
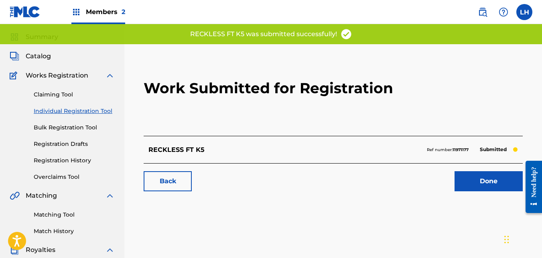
scroll to position [24, 0]
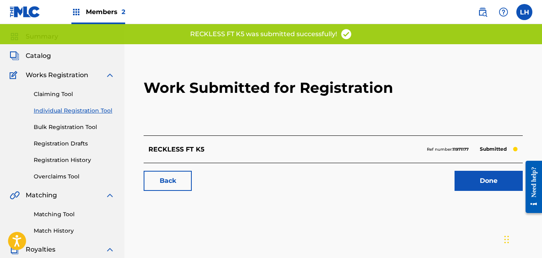
click at [476, 177] on link "Done" at bounding box center [489, 181] width 68 height 20
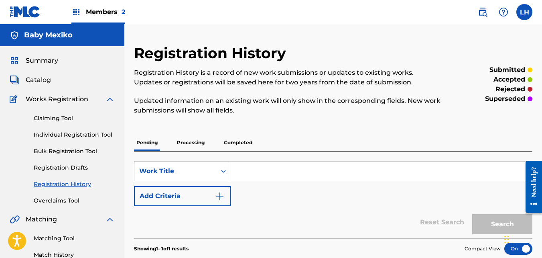
click at [85, 133] on link "Individual Registration Tool" at bounding box center [74, 134] width 81 height 8
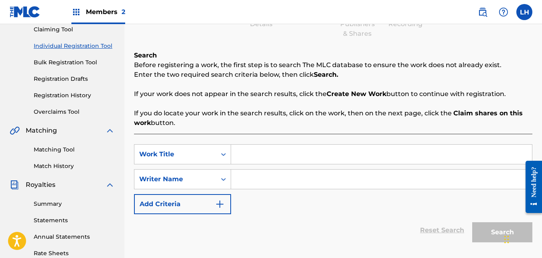
scroll to position [89, 0]
click at [260, 163] on input "Search Form" at bounding box center [381, 153] width 301 height 19
paste input "THINK RIGHT"
type input "THINK RIGHT"
click at [253, 179] on input "Search Form" at bounding box center [381, 178] width 301 height 19
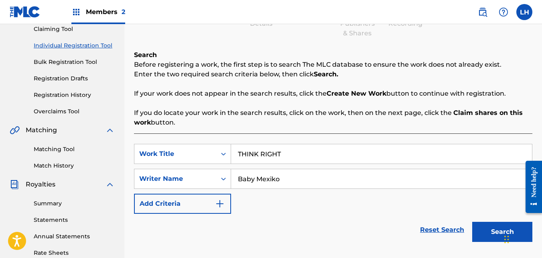
type input "Baby Mexiko"
click at [472, 222] on button "Search" at bounding box center [502, 232] width 60 height 20
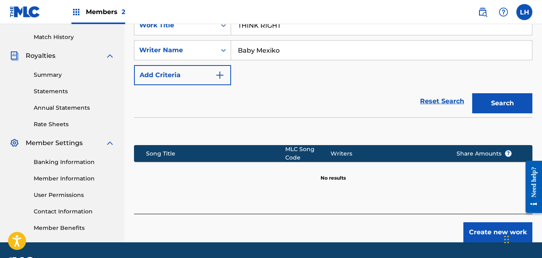
scroll to position [240, 0]
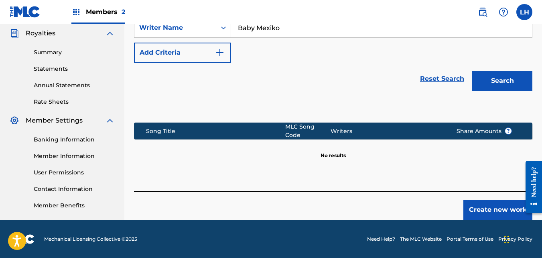
click at [478, 200] on button "Create new work" at bounding box center [498, 209] width 69 height 20
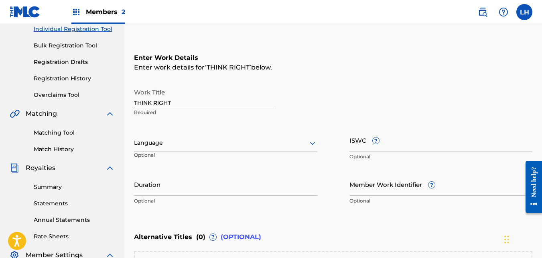
scroll to position [98, 0]
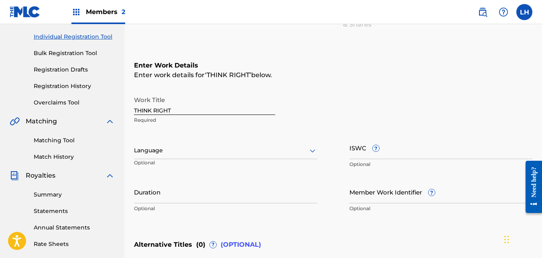
click at [368, 152] on input "ISWC ?" at bounding box center [441, 147] width 183 height 23
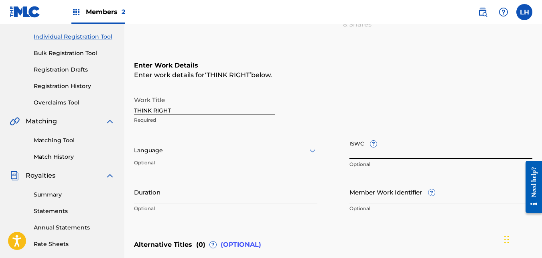
paste input "T3326356343"
type input "T3326356343"
click at [250, 200] on input "Duration" at bounding box center [225, 191] width 183 height 23
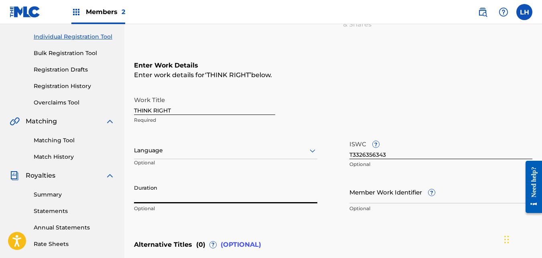
paste input "01:44"
type input "01:44"
click at [242, 150] on div at bounding box center [225, 150] width 183 height 10
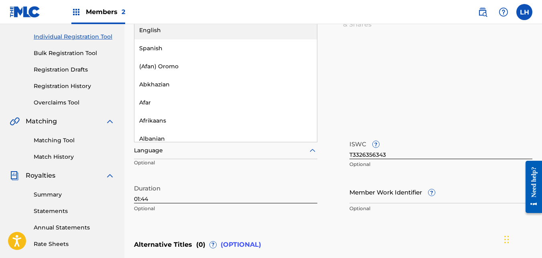
click at [167, 28] on div "English" at bounding box center [225, 30] width 183 height 18
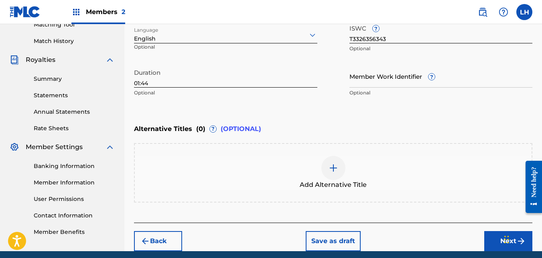
scroll to position [245, 0]
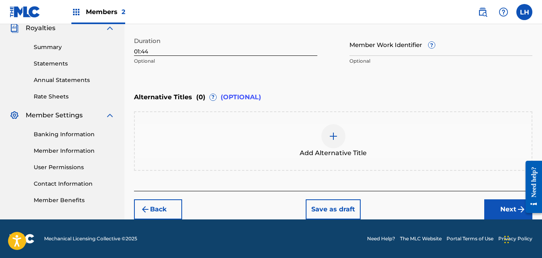
click at [498, 208] on button "Next" at bounding box center [508, 209] width 48 height 20
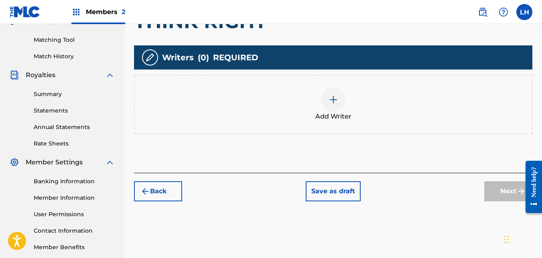
scroll to position [208, 0]
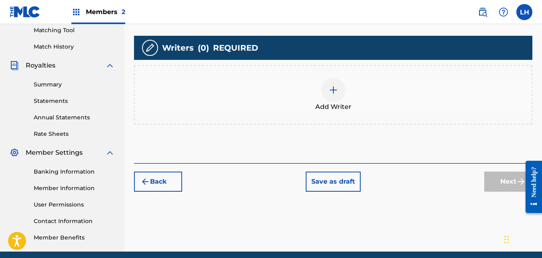
click at [332, 104] on span "Add Writer" at bounding box center [334, 107] width 36 height 10
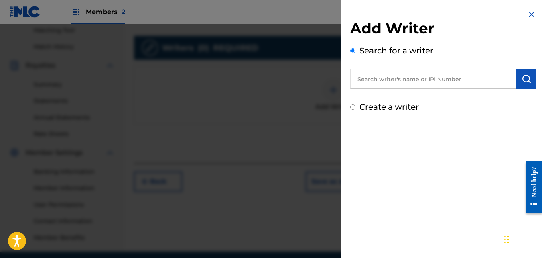
click at [365, 84] on input "text" at bounding box center [433, 79] width 166 height 20
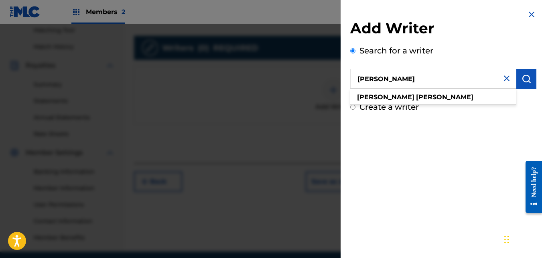
type input "[PERSON_NAME]"
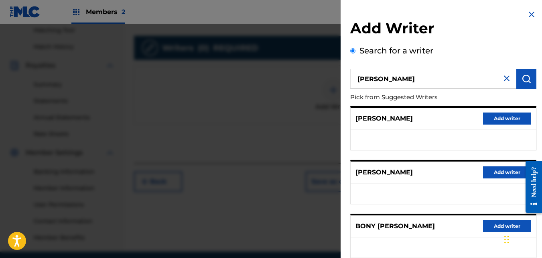
scroll to position [158, 0]
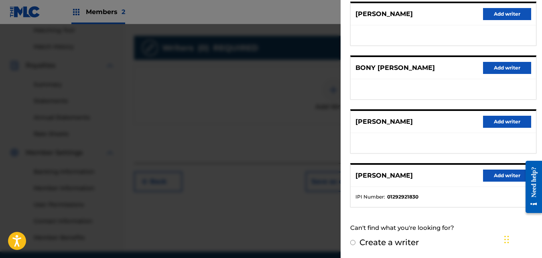
click at [504, 173] on button "Add writer" at bounding box center [507, 175] width 48 height 12
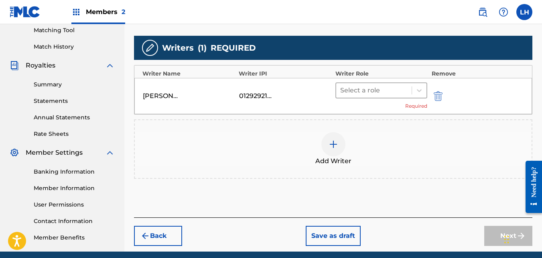
click at [370, 88] on div at bounding box center [374, 90] width 68 height 11
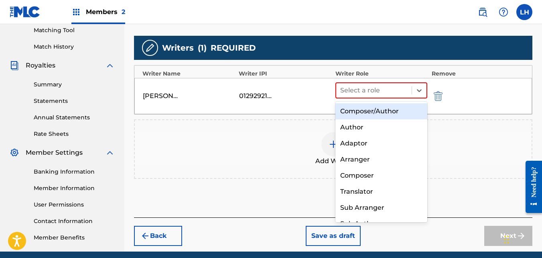
click at [358, 107] on div "Composer/Author" at bounding box center [382, 111] width 92 height 16
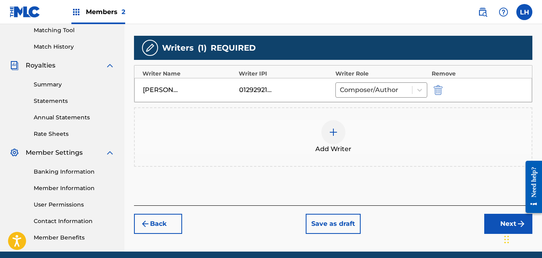
click at [493, 232] on button "Next" at bounding box center [508, 224] width 48 height 20
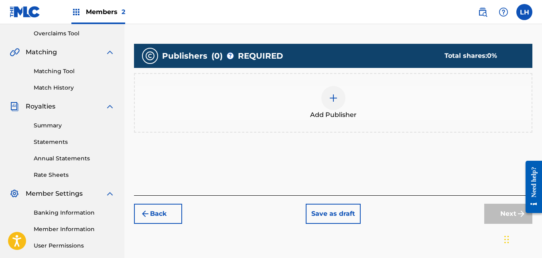
scroll to position [36, 0]
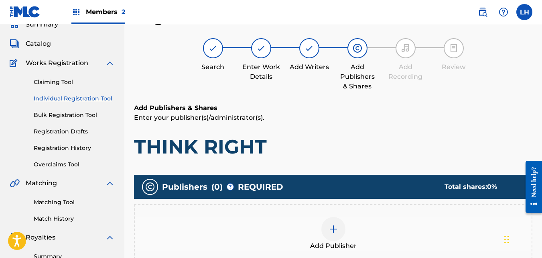
click at [311, 229] on div "Add Publisher" at bounding box center [333, 234] width 397 height 34
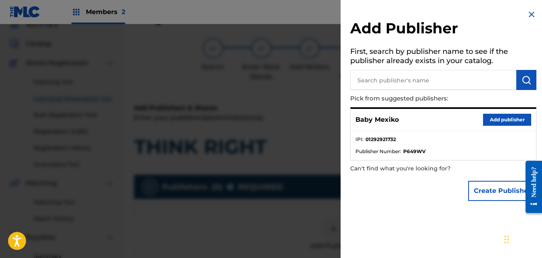
click at [507, 119] on button "Add publisher" at bounding box center [507, 120] width 48 height 12
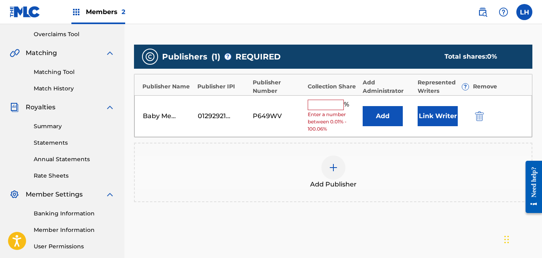
scroll to position [168, 0]
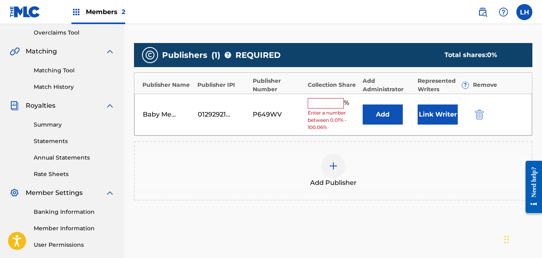
click at [320, 106] on input "text" at bounding box center [326, 103] width 36 height 10
type input "100"
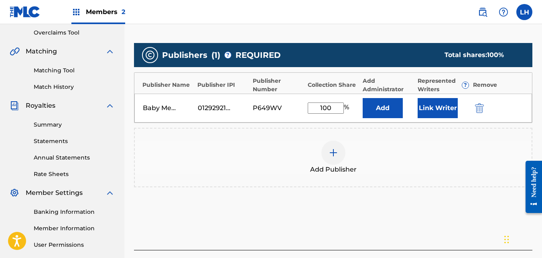
click at [432, 102] on button "Link Writer" at bounding box center [438, 108] width 40 height 20
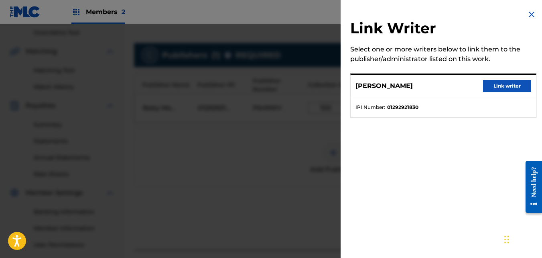
click at [485, 85] on button "Link writer" at bounding box center [507, 86] width 48 height 12
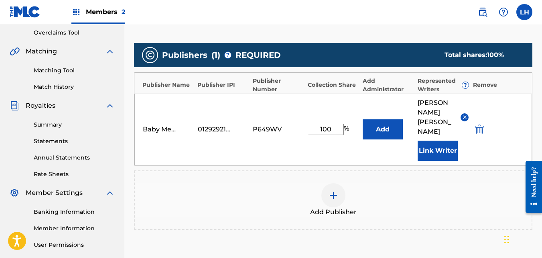
scroll to position [260, 0]
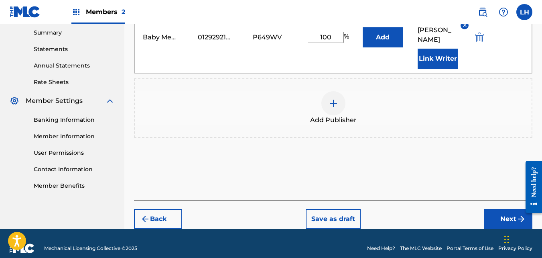
click at [498, 209] on button "Next" at bounding box center [508, 219] width 48 height 20
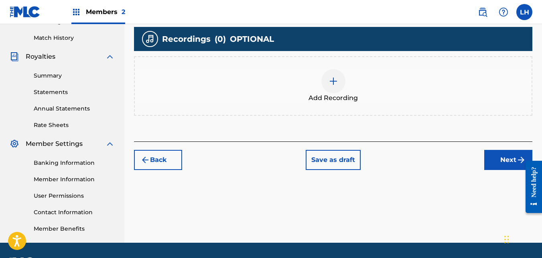
scroll to position [219, 0]
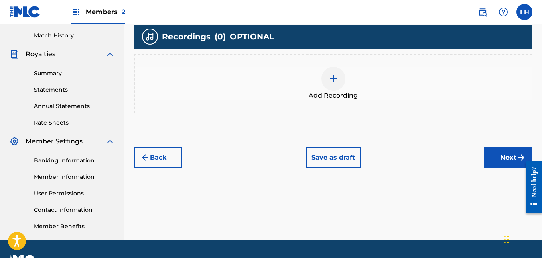
click at [501, 158] on button "Next" at bounding box center [508, 157] width 48 height 20
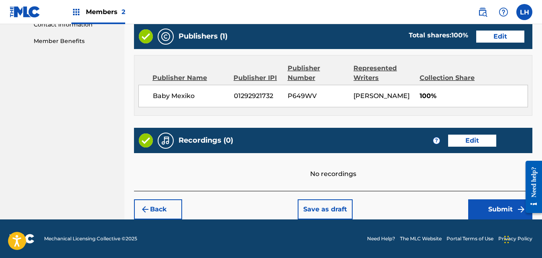
scroll to position [414, 0]
click at [493, 204] on button "Submit" at bounding box center [500, 209] width 64 height 20
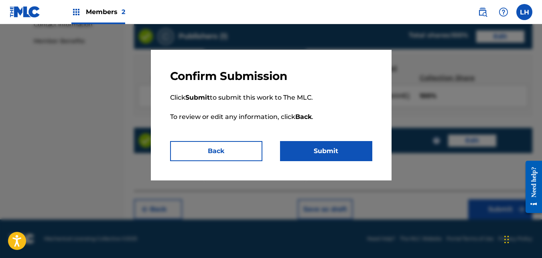
click at [345, 155] on button "Submit" at bounding box center [326, 151] width 92 height 20
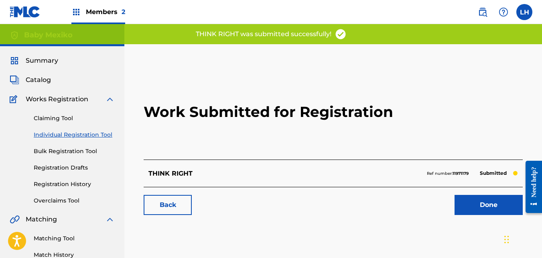
click at [478, 198] on link "Done" at bounding box center [489, 205] width 68 height 20
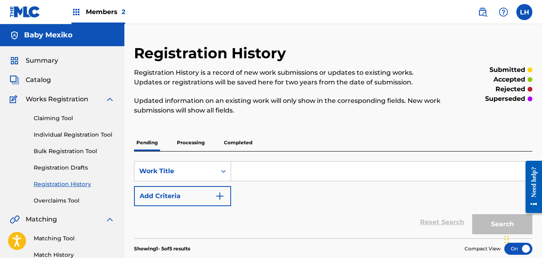
click at [63, 134] on link "Individual Registration Tool" at bounding box center [74, 134] width 81 height 8
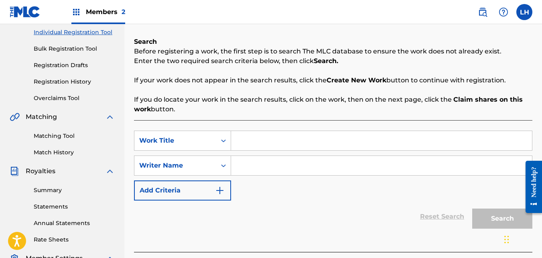
scroll to position [114, 0]
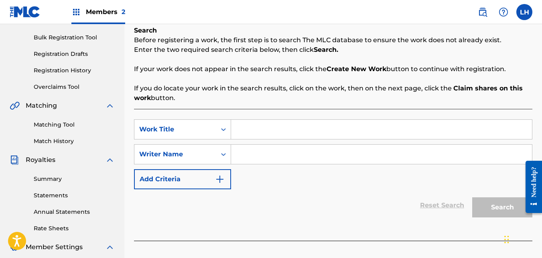
click at [293, 141] on div "SearchWithCriteriafa9eb3c4-d895-475f-8d6f-072d3271e51f Work Title SearchWithCri…" at bounding box center [333, 154] width 399 height 70
click at [285, 126] on input "Search Form" at bounding box center [381, 129] width 301 height 19
paste input "ACTION FT BLOCCBABYSNATCH"
type input "ACTION FT BLOCCBABYSNATCH"
click at [292, 157] on input "Search Form" at bounding box center [381, 154] width 301 height 19
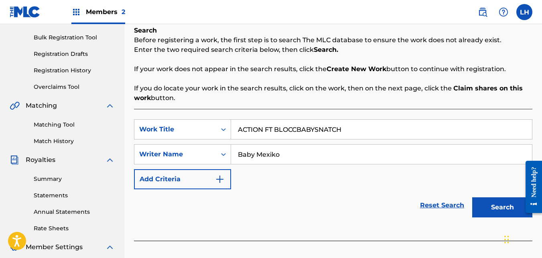
type input "Baby Mexiko"
click at [495, 219] on div "Search" at bounding box center [500, 205] width 64 height 32
click at [493, 210] on button "Search" at bounding box center [502, 207] width 60 height 20
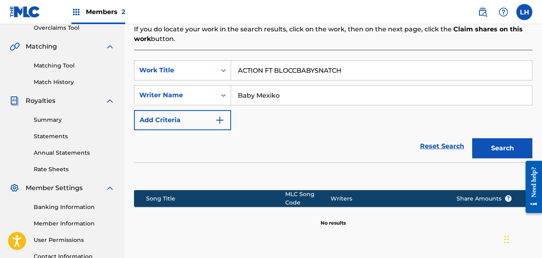
scroll to position [240, 0]
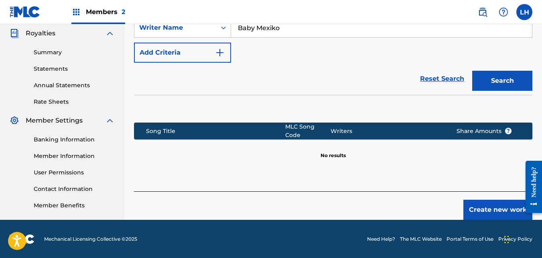
click at [495, 207] on button "Create new work" at bounding box center [498, 209] width 69 height 20
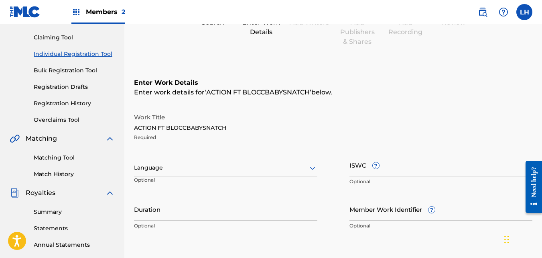
scroll to position [73, 0]
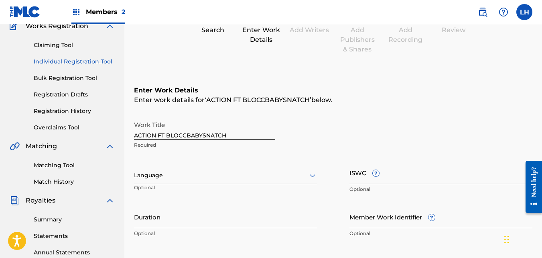
click at [379, 175] on span "?" at bounding box center [376, 172] width 7 height 7
click at [379, 175] on input "ISWC ?" at bounding box center [441, 172] width 183 height 23
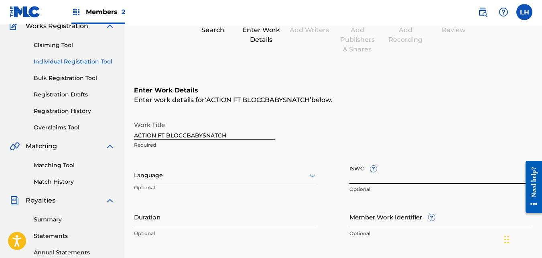
paste input "T3326064391"
type input "T3326064391"
click at [405, 191] on p "Optional" at bounding box center [441, 188] width 183 height 7
click at [156, 180] on div at bounding box center [225, 175] width 183 height 10
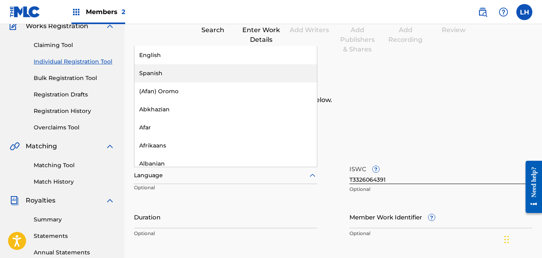
click at [151, 71] on div "Spanish" at bounding box center [225, 73] width 183 height 18
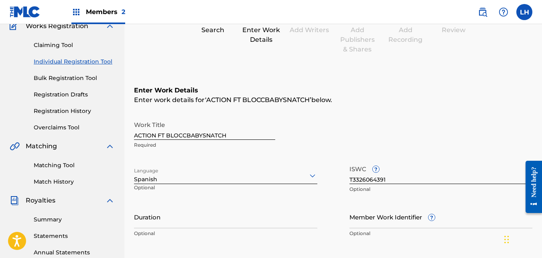
click at [145, 174] on div at bounding box center [225, 175] width 183 height 10
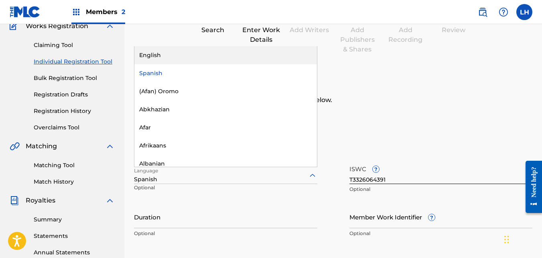
click at [156, 50] on div "English" at bounding box center [225, 55] width 183 height 18
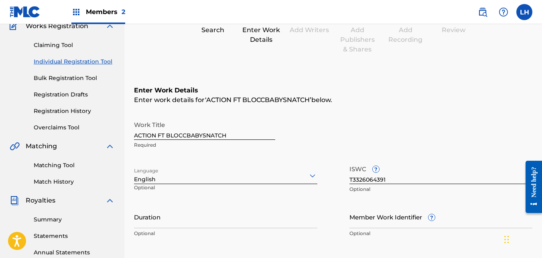
click at [191, 222] on input "Duration" at bounding box center [225, 216] width 183 height 23
click at [197, 211] on input "Duration" at bounding box center [225, 216] width 183 height 23
paste input "02:23"
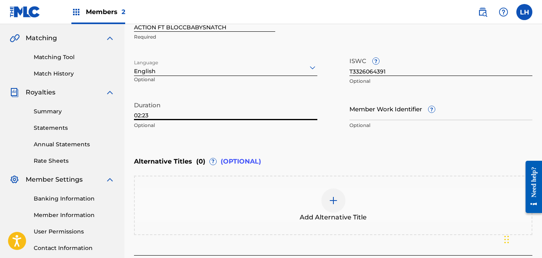
scroll to position [245, 0]
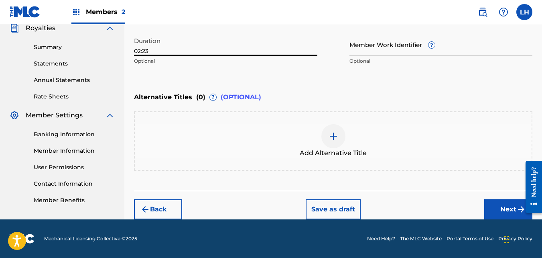
type input "02:23"
click at [494, 208] on button "Next" at bounding box center [508, 209] width 48 height 20
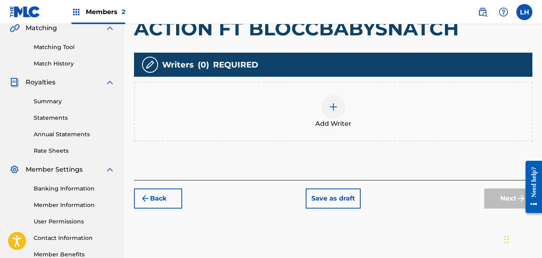
scroll to position [240, 0]
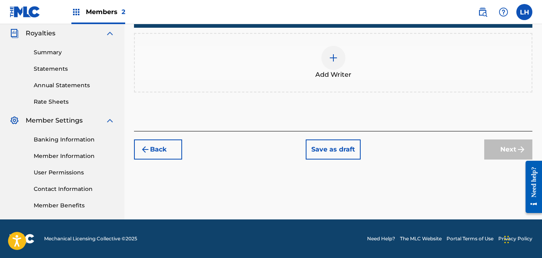
click at [336, 69] on div at bounding box center [334, 58] width 24 height 24
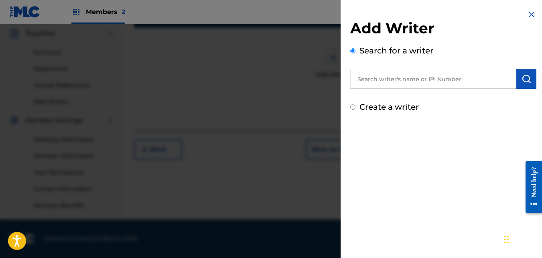
click at [367, 76] on input "text" at bounding box center [433, 79] width 166 height 20
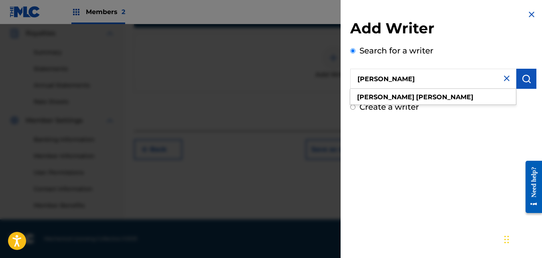
type input "[PERSON_NAME]"
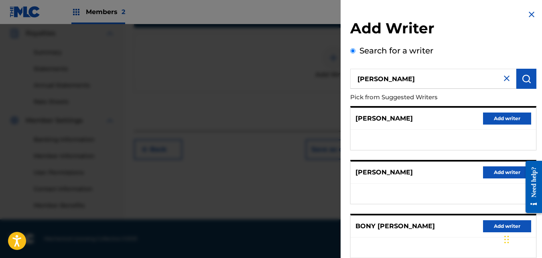
scroll to position [158, 0]
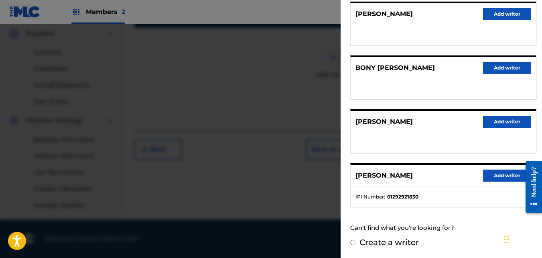
click at [502, 175] on button "Add writer" at bounding box center [507, 175] width 48 height 12
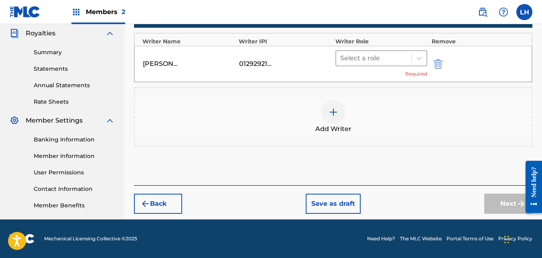
click at [405, 53] on div at bounding box center [374, 58] width 68 height 11
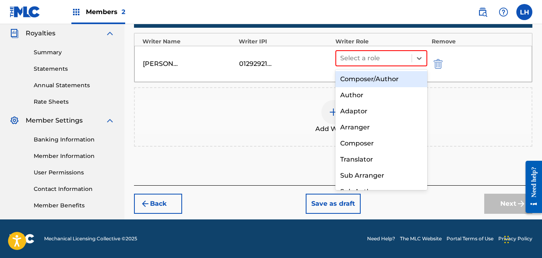
click at [362, 74] on div "Composer/Author" at bounding box center [382, 79] width 92 height 16
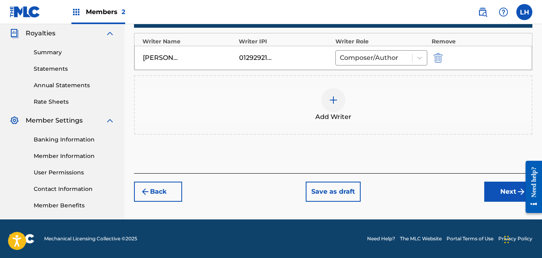
click at [500, 193] on button "Next" at bounding box center [508, 191] width 48 height 20
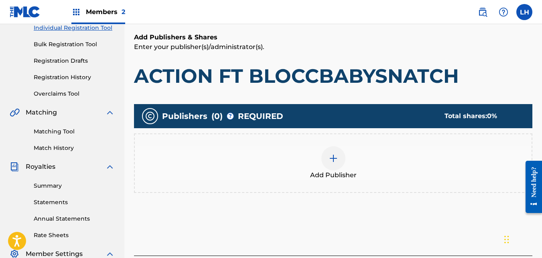
scroll to position [107, 0]
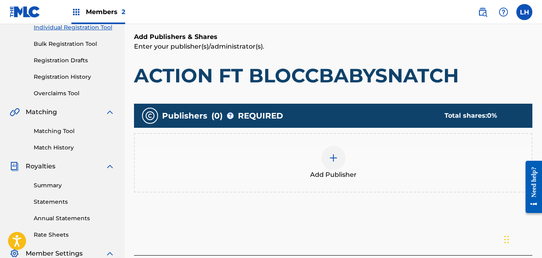
click at [318, 149] on div "Add Publisher" at bounding box center [333, 163] width 397 height 34
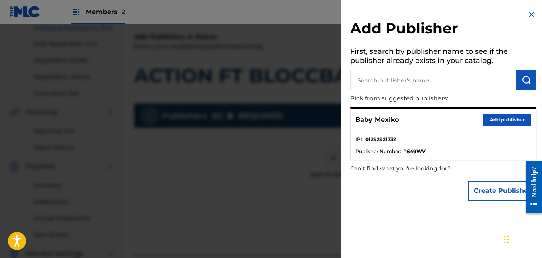
click at [493, 122] on button "Add publisher" at bounding box center [507, 120] width 48 height 12
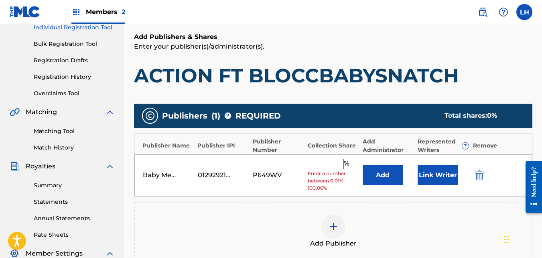
click at [314, 161] on input "text" at bounding box center [326, 164] width 36 height 10
type input "100"
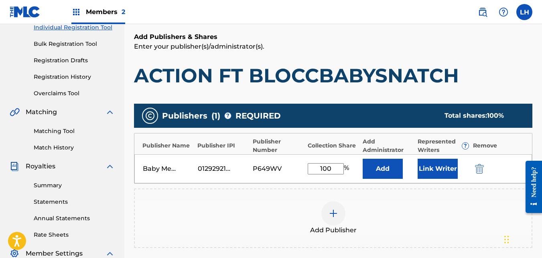
click at [433, 166] on button "Link Writer" at bounding box center [438, 169] width 40 height 20
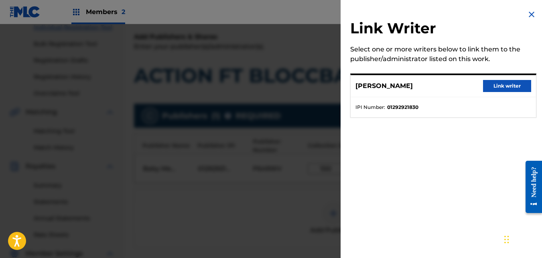
click at [507, 81] on button "Link writer" at bounding box center [507, 86] width 48 height 12
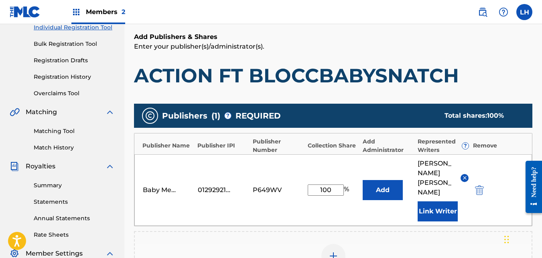
scroll to position [260, 0]
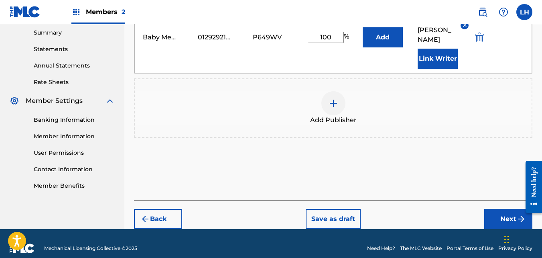
click at [496, 209] on button "Next" at bounding box center [508, 219] width 48 height 20
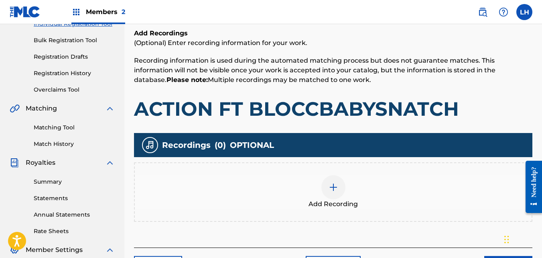
scroll to position [112, 0]
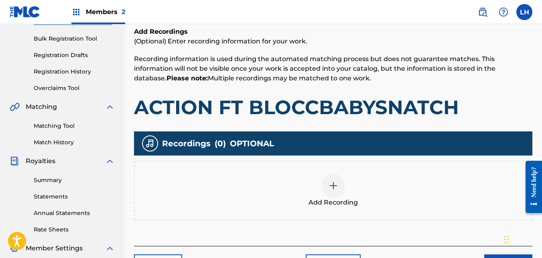
click at [313, 196] on div "Add Recording" at bounding box center [333, 190] width 397 height 34
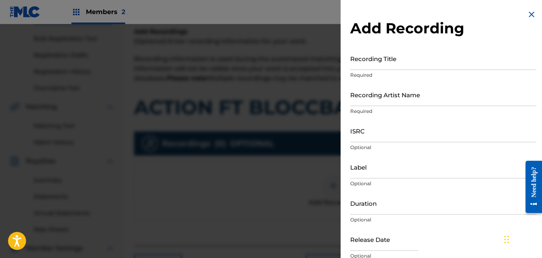
click at [531, 12] on img at bounding box center [532, 15] width 10 height 10
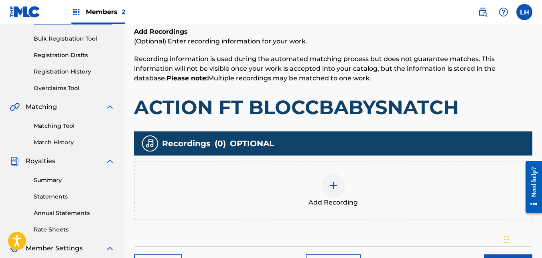
scroll to position [240, 0]
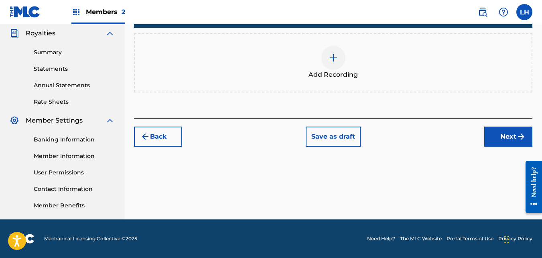
click at [509, 135] on button "Next" at bounding box center [508, 136] width 48 height 20
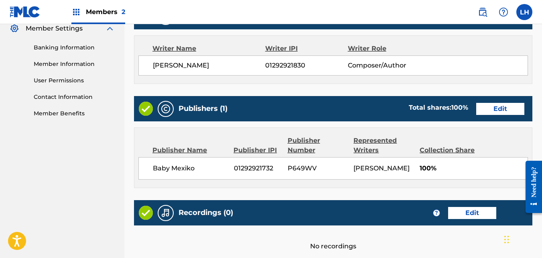
scroll to position [414, 0]
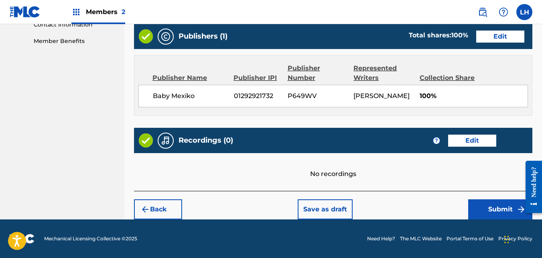
click at [485, 204] on button "Submit" at bounding box center [500, 209] width 64 height 20
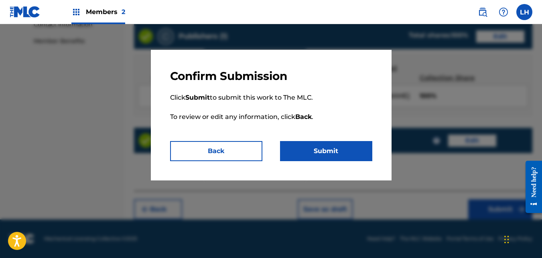
click at [332, 157] on button "Submit" at bounding box center [326, 151] width 92 height 20
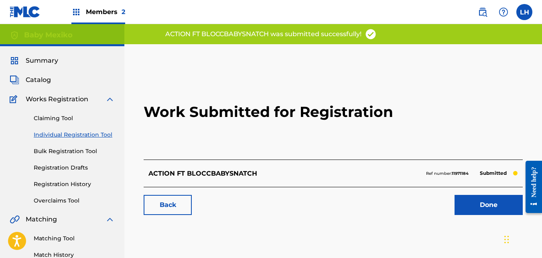
click at [480, 196] on link "Done" at bounding box center [489, 205] width 68 height 20
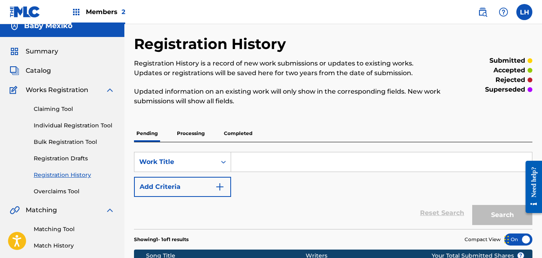
scroll to position [9, 0]
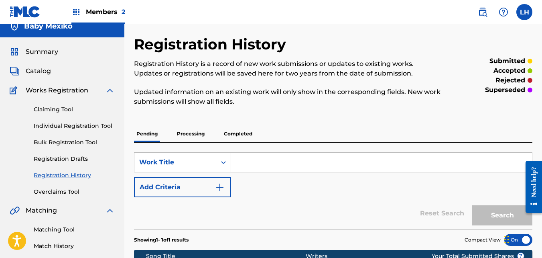
click at [57, 126] on link "Individual Registration Tool" at bounding box center [74, 126] width 81 height 8
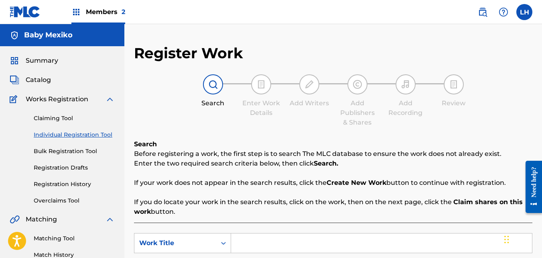
click at [72, 134] on link "Individual Registration Tool" at bounding box center [74, 134] width 81 height 8
click at [270, 236] on input "Search Form" at bounding box center [381, 242] width 301 height 19
paste input "BEEN THUGGIN"
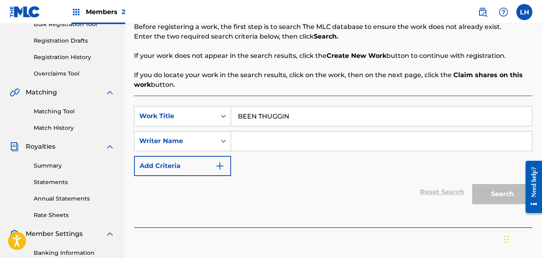
scroll to position [127, 0]
type input "BEEN THUGGIN"
click at [249, 140] on input "Search Form" at bounding box center [381, 140] width 301 height 19
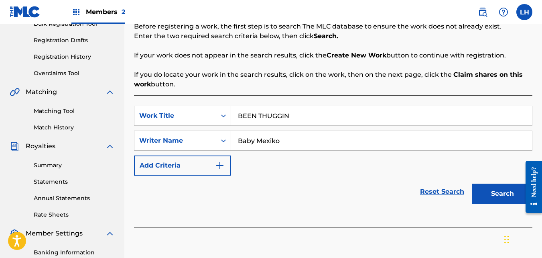
type input "Baby Mexiko"
click at [472, 183] on button "Search" at bounding box center [502, 193] width 60 height 20
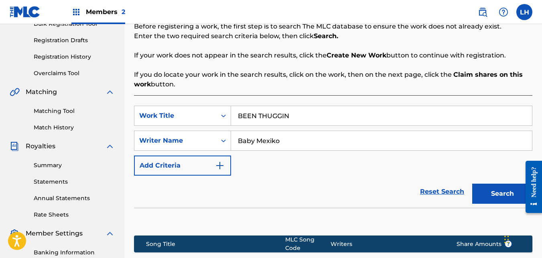
click at [493, 189] on button "Search" at bounding box center [502, 193] width 60 height 20
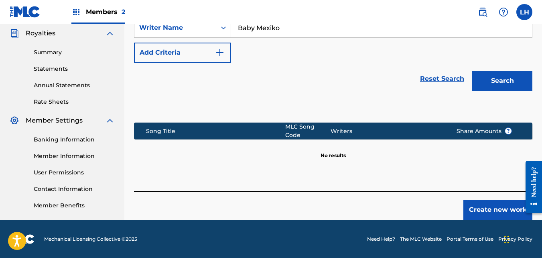
click at [498, 204] on button "Create new work" at bounding box center [498, 209] width 69 height 20
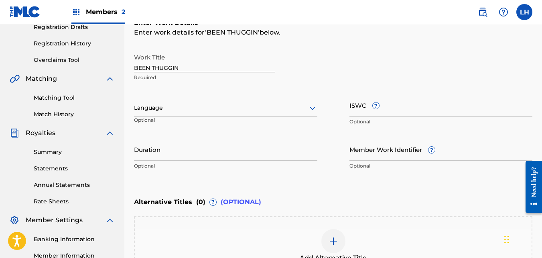
scroll to position [140, 0]
click at [369, 107] on input "ISWC ?" at bounding box center [441, 105] width 183 height 23
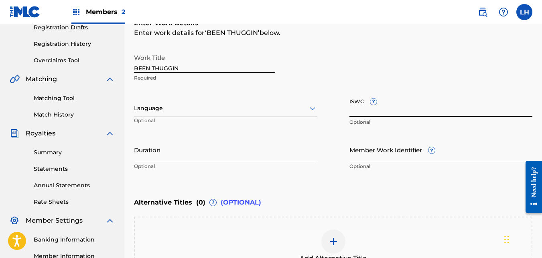
paste input "T3326065010"
type input "T3326065010"
click at [188, 151] on input "Duration" at bounding box center [225, 149] width 183 height 23
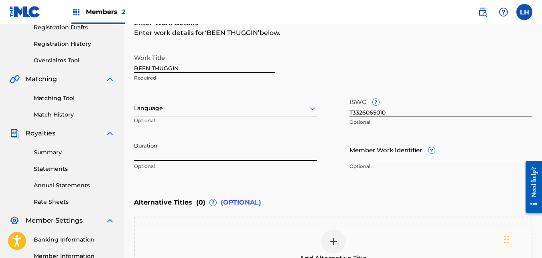
paste input "02:27"
type input "02:27"
click at [224, 108] on div at bounding box center [225, 108] width 183 height 10
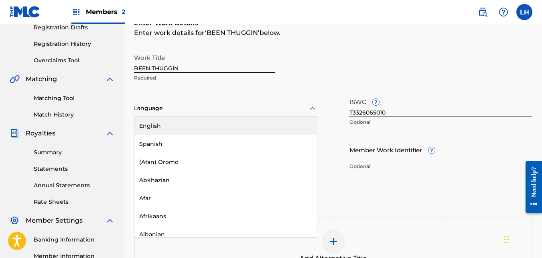
click at [184, 126] on div "English" at bounding box center [225, 126] width 183 height 18
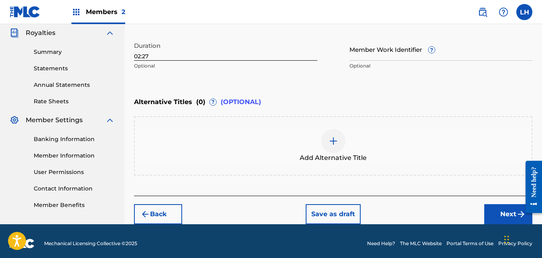
click at [515, 209] on button "Next" at bounding box center [508, 214] width 48 height 20
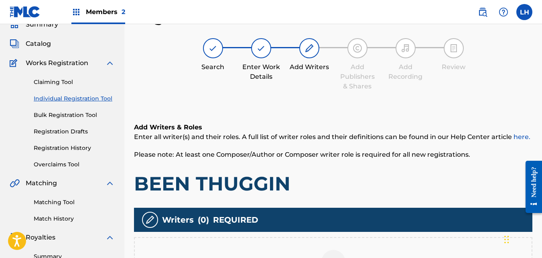
click at [326, 182] on h1 "BEEN THUGGIN" at bounding box center [333, 183] width 399 height 24
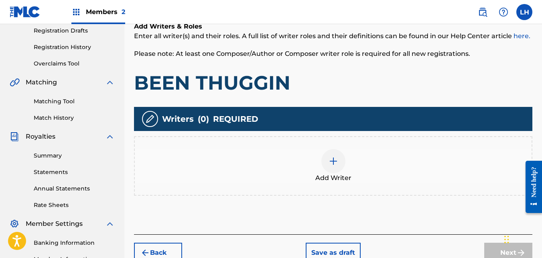
scroll to position [144, 0]
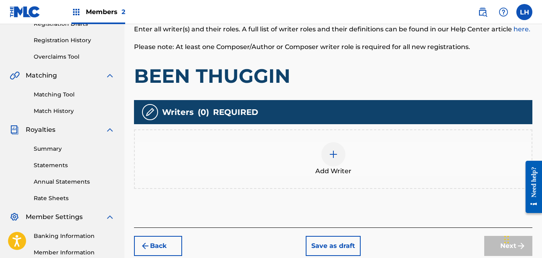
click at [314, 165] on div "Add Writer" at bounding box center [333, 159] width 397 height 34
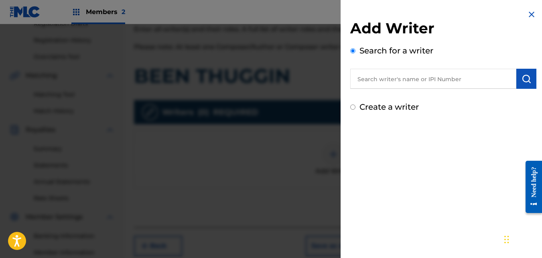
click at [374, 83] on input "text" at bounding box center [433, 79] width 166 height 20
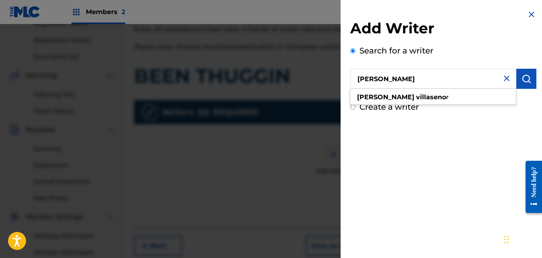
type input "[PERSON_NAME]"
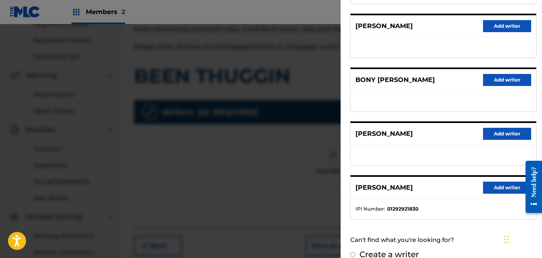
scroll to position [158, 0]
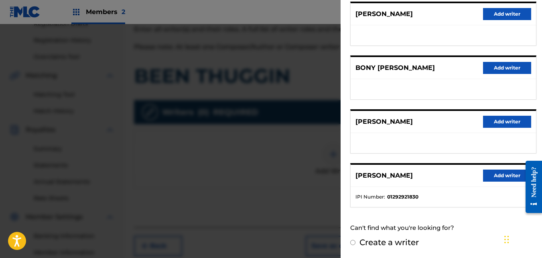
click at [489, 176] on button "Add writer" at bounding box center [507, 175] width 48 height 12
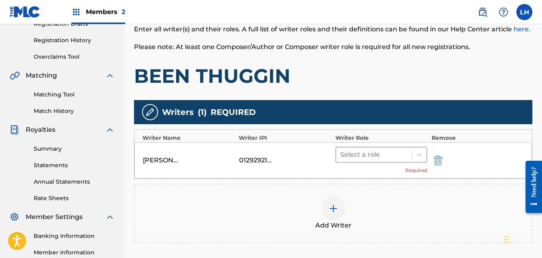
click at [364, 155] on div at bounding box center [374, 154] width 68 height 11
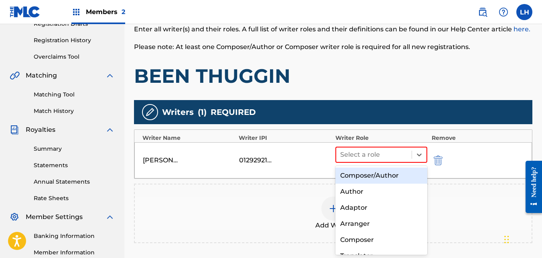
click at [354, 170] on div "Composer/Author" at bounding box center [382, 175] width 92 height 16
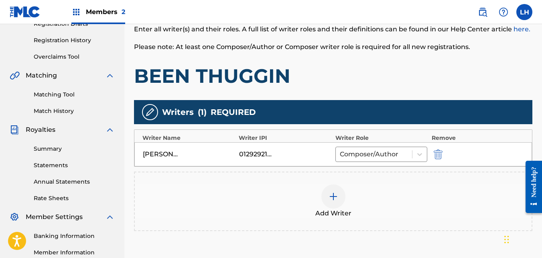
scroll to position [240, 0]
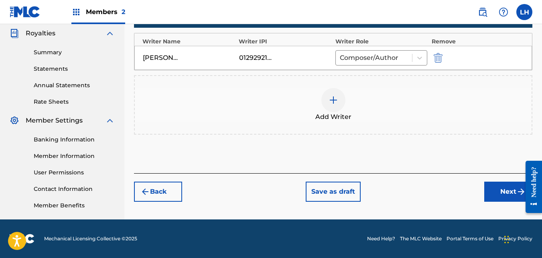
click at [503, 189] on button "Next" at bounding box center [508, 191] width 48 height 20
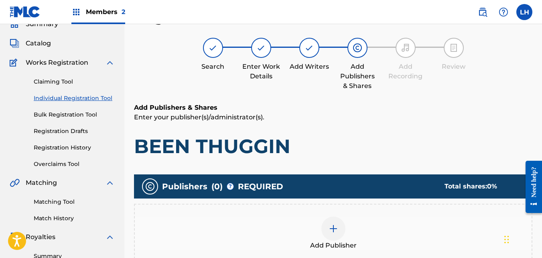
scroll to position [36, 0]
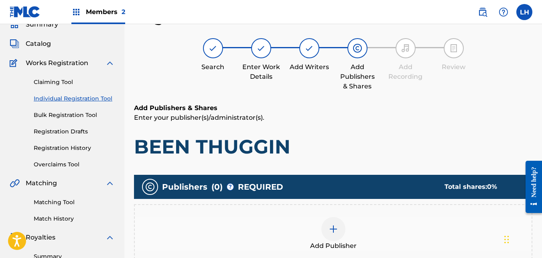
click at [305, 213] on div "Add Publisher" at bounding box center [333, 233] width 399 height 59
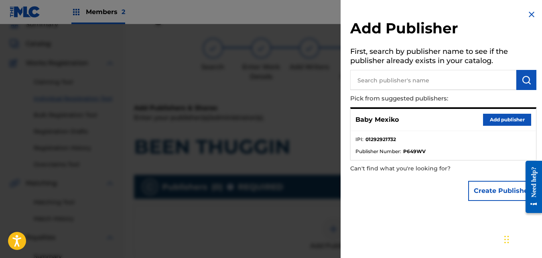
click at [505, 122] on button "Add publisher" at bounding box center [507, 120] width 48 height 12
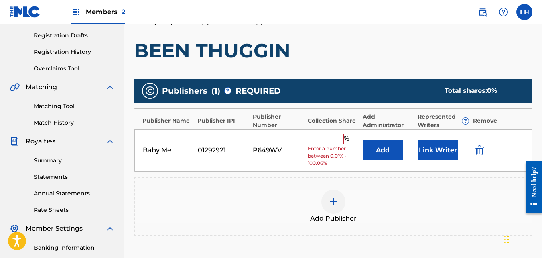
scroll to position [157, 0]
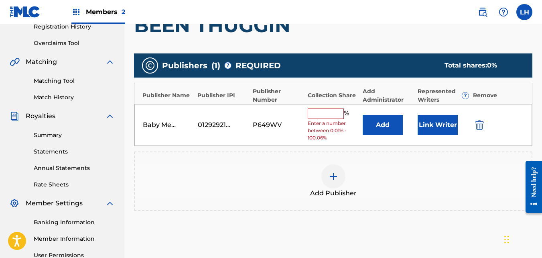
click at [316, 114] on input "text" at bounding box center [326, 113] width 36 height 10
type input "100"
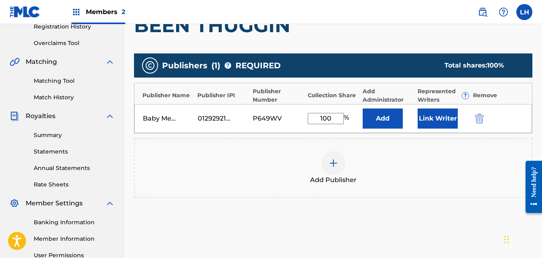
click at [419, 124] on button "Link Writer" at bounding box center [438, 118] width 40 height 20
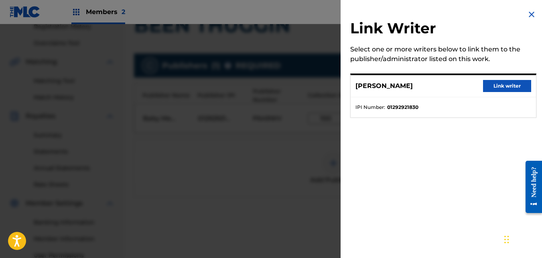
scroll to position [226, 0]
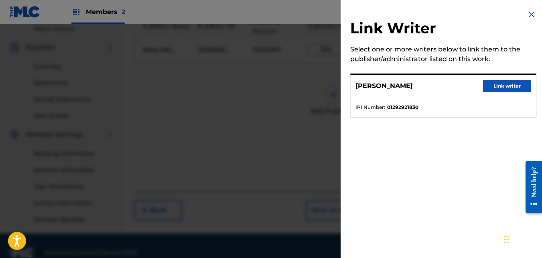
click at [496, 83] on button "Link writer" at bounding box center [507, 86] width 48 height 12
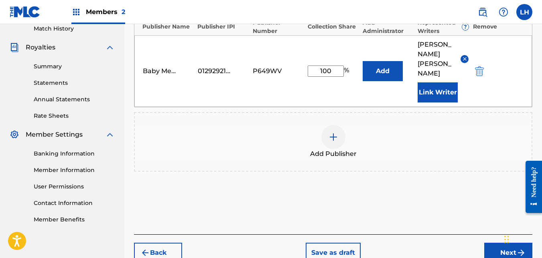
scroll to position [260, 0]
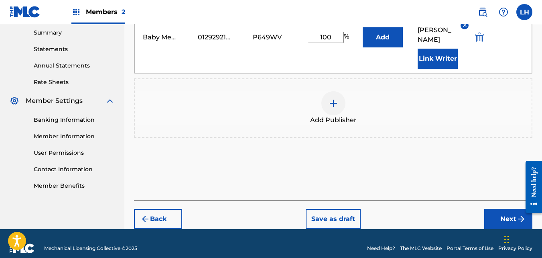
click at [498, 209] on button "Next" at bounding box center [508, 219] width 48 height 20
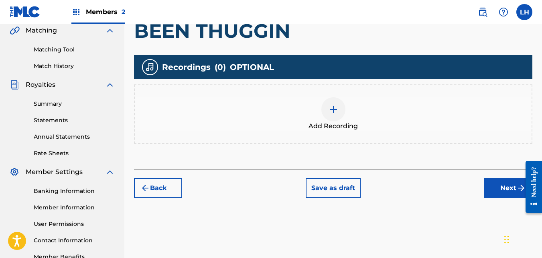
scroll to position [216, 0]
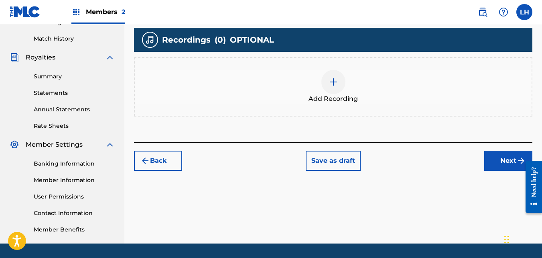
click at [494, 153] on button "Next" at bounding box center [508, 161] width 48 height 20
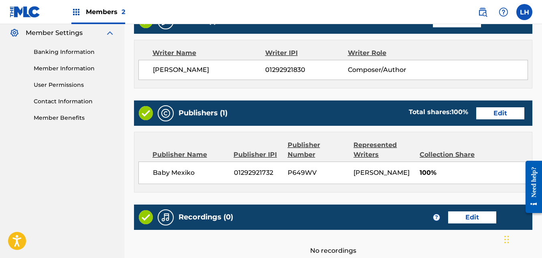
scroll to position [414, 0]
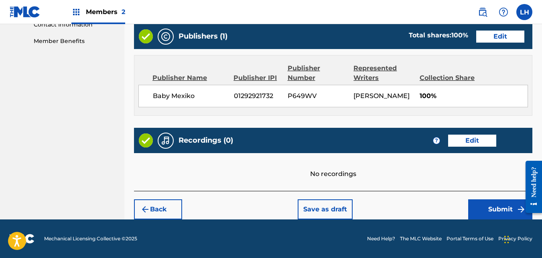
click at [485, 208] on button "Submit" at bounding box center [500, 209] width 64 height 20
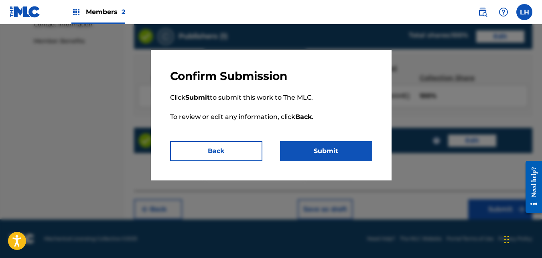
click at [342, 147] on button "Submit" at bounding box center [326, 151] width 92 height 20
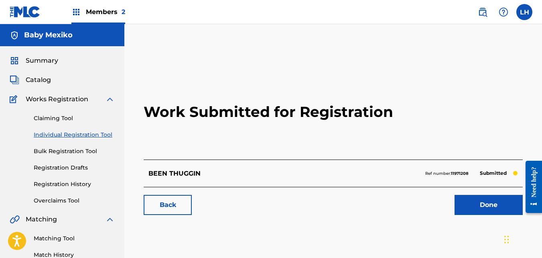
click at [77, 138] on link "Individual Registration Tool" at bounding box center [74, 134] width 81 height 8
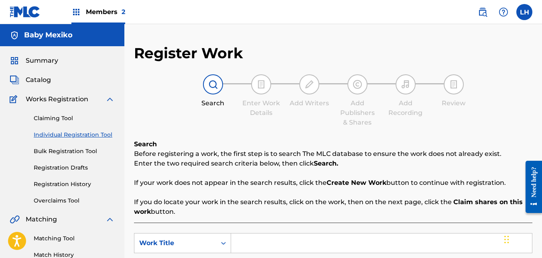
click at [297, 237] on input "Search Form" at bounding box center [381, 242] width 301 height 19
paste input "OLD FLOW"
type input "OLD FLOW"
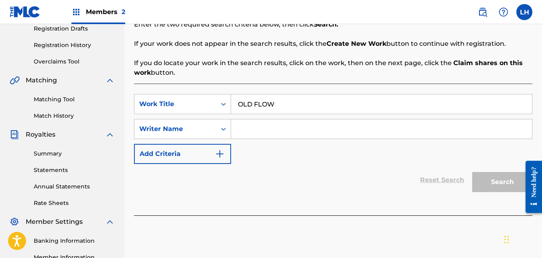
click at [267, 134] on input "Search Form" at bounding box center [381, 128] width 301 height 19
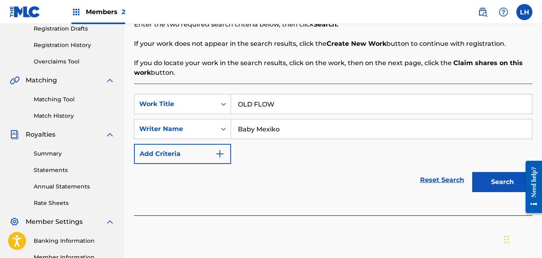
type input "Baby Mexiko"
click at [472, 172] on button "Search" at bounding box center [502, 182] width 60 height 20
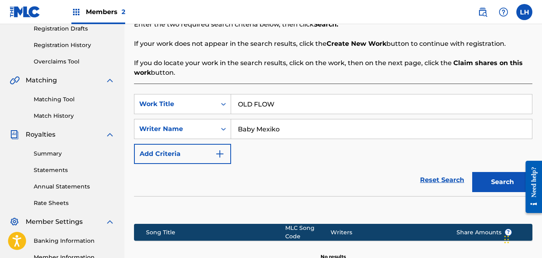
scroll to position [240, 0]
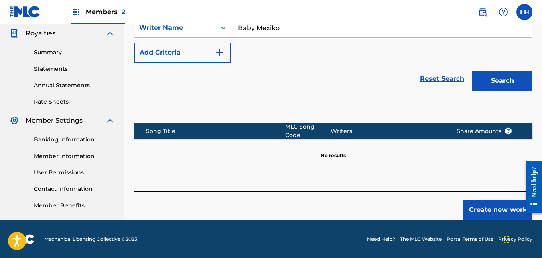
click at [466, 201] on button "Create new work" at bounding box center [498, 209] width 69 height 20
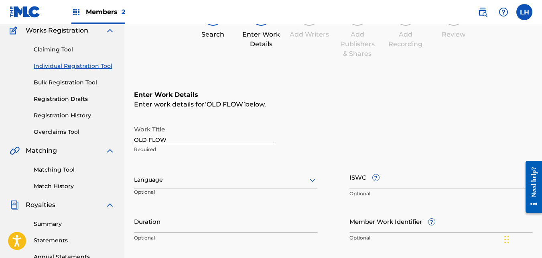
scroll to position [68, 0]
click at [170, 180] on div at bounding box center [225, 180] width 183 height 10
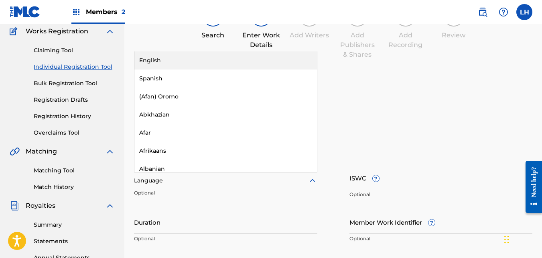
click at [163, 63] on div "English" at bounding box center [225, 60] width 183 height 18
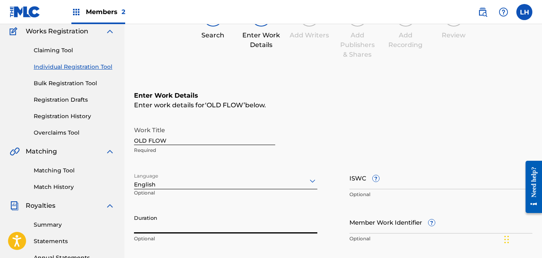
click at [160, 224] on input "Duration" at bounding box center [225, 221] width 183 height 23
click at [390, 175] on input "ISWC ?" at bounding box center [441, 177] width 183 height 23
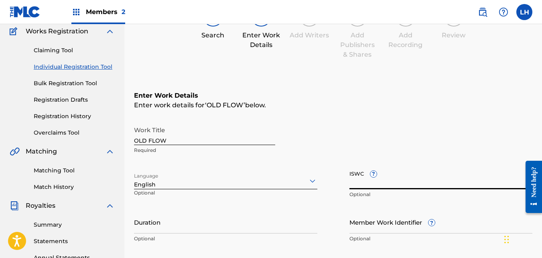
click at [364, 180] on input "ISWC ?" at bounding box center [441, 177] width 183 height 23
paste input "T3326080002"
type input "T3326080002"
click at [153, 219] on input "Duration" at bounding box center [225, 221] width 183 height 23
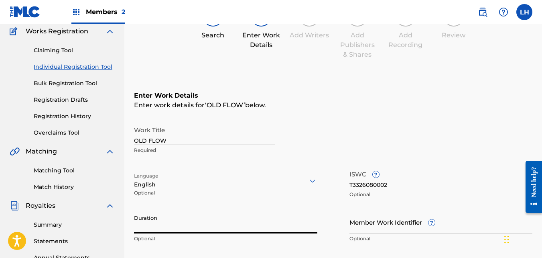
paste input "01:44"
type input "01:44"
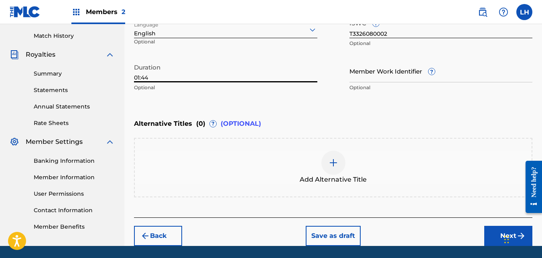
scroll to position [245, 0]
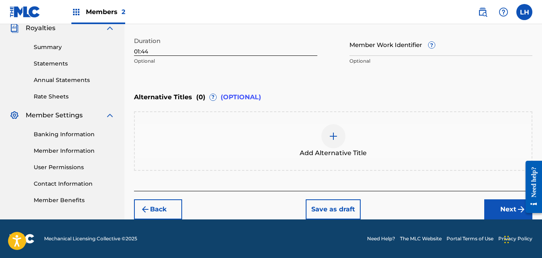
click at [498, 207] on button "Next" at bounding box center [508, 209] width 48 height 20
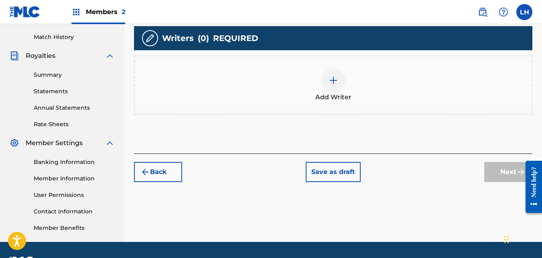
scroll to position [240, 0]
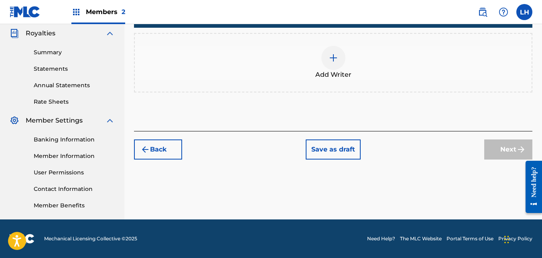
click at [324, 59] on div at bounding box center [334, 58] width 24 height 24
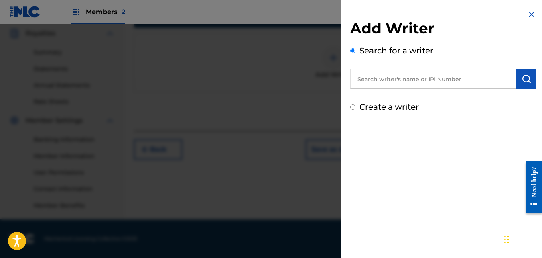
click at [426, 73] on input "text" at bounding box center [433, 79] width 166 height 20
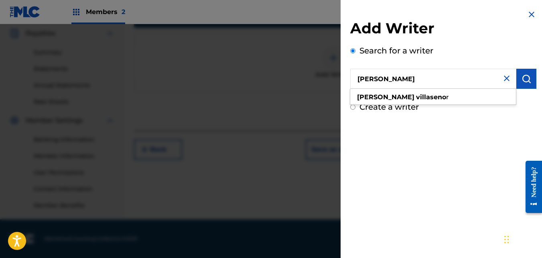
type input "[PERSON_NAME]"
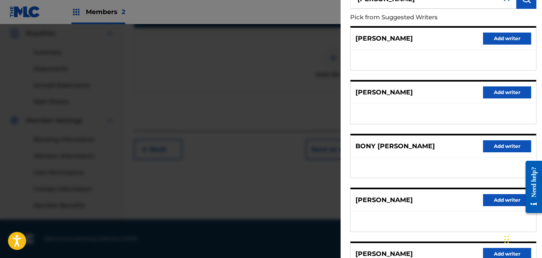
scroll to position [158, 0]
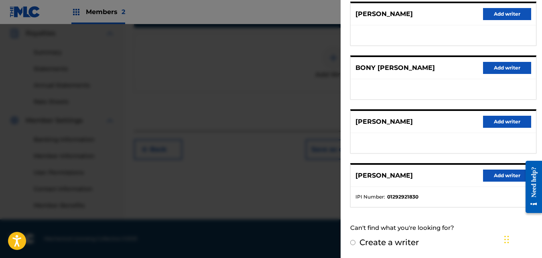
click at [483, 173] on button "Add writer" at bounding box center [507, 175] width 48 height 12
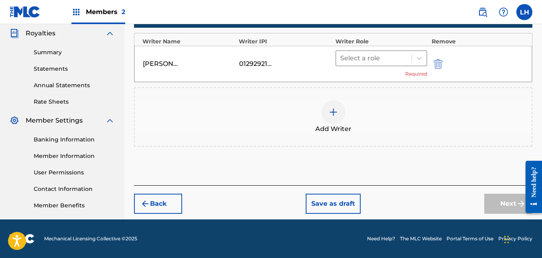
click at [393, 63] on div at bounding box center [374, 58] width 68 height 11
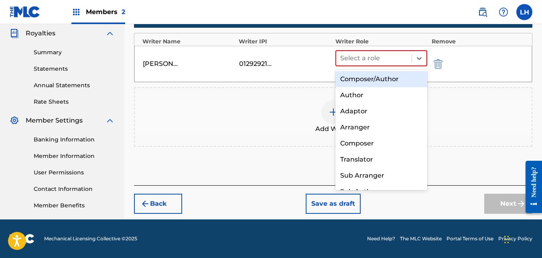
click at [366, 77] on div "Composer/Author" at bounding box center [382, 79] width 92 height 16
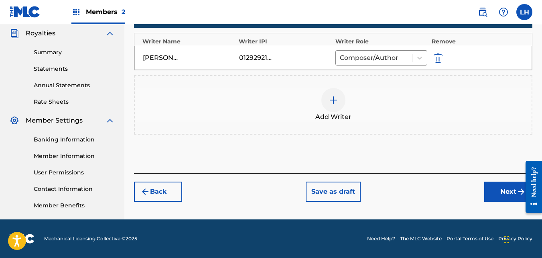
click at [484, 185] on div "Back Save as draft Next" at bounding box center [333, 187] width 399 height 28
click at [496, 192] on button "Next" at bounding box center [508, 191] width 48 height 20
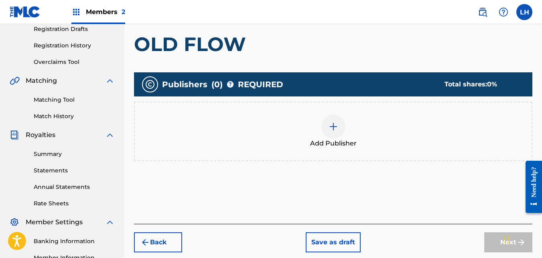
scroll to position [149, 0]
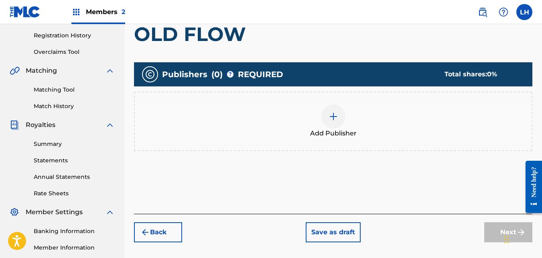
click at [370, 111] on div "Add Publisher" at bounding box center [333, 121] width 397 height 34
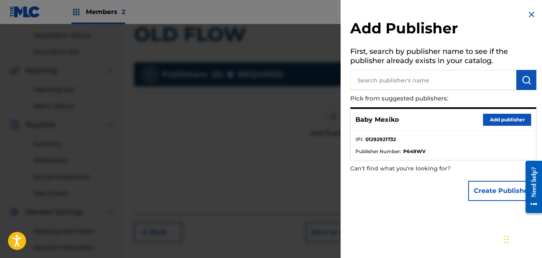
click at [492, 115] on button "Add publisher" at bounding box center [507, 120] width 48 height 12
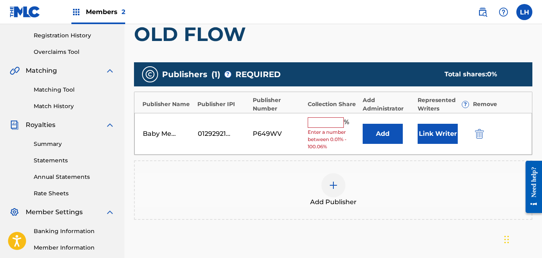
click at [326, 119] on input "text" at bounding box center [326, 122] width 36 height 10
type input "100"
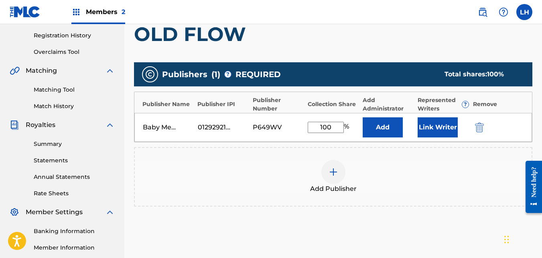
click at [440, 123] on button "Link Writer" at bounding box center [438, 127] width 40 height 20
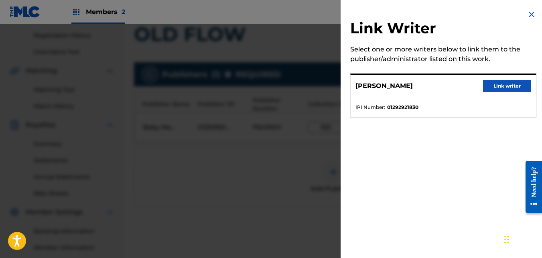
click at [492, 92] on div "[PERSON_NAME] Link writer" at bounding box center [443, 86] width 185 height 22
click at [491, 88] on button "Link writer" at bounding box center [507, 86] width 48 height 12
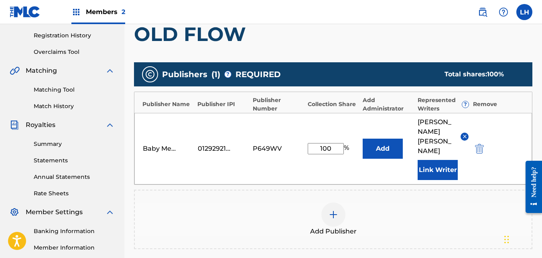
scroll to position [260, 0]
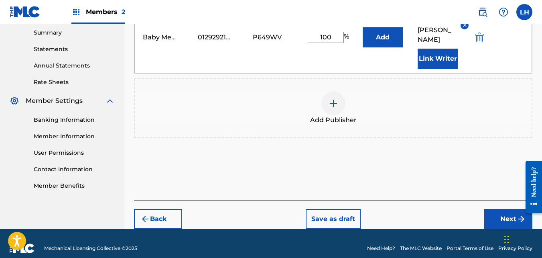
click at [509, 209] on button "Next" at bounding box center [508, 219] width 48 height 20
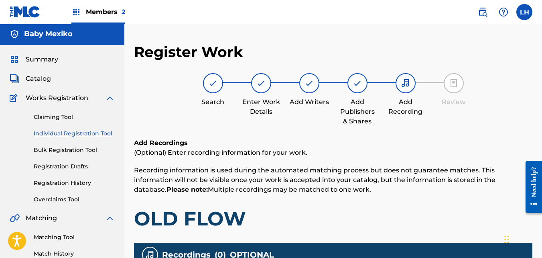
scroll to position [0, 0]
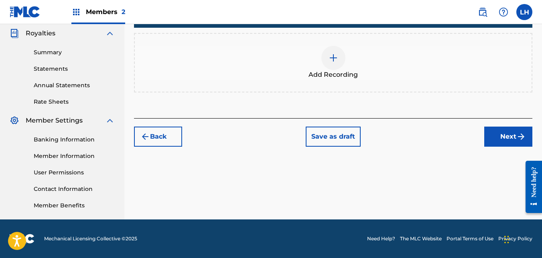
click at [500, 136] on button "Next" at bounding box center [508, 136] width 48 height 20
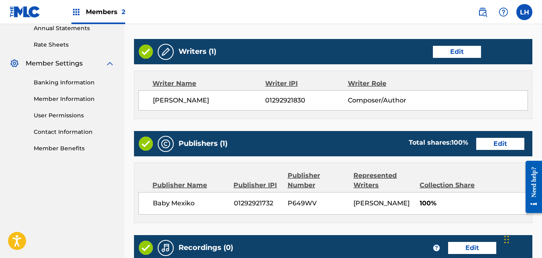
scroll to position [414, 0]
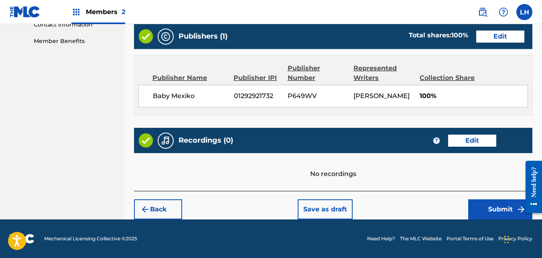
click at [484, 210] on button "Submit" at bounding box center [500, 209] width 64 height 20
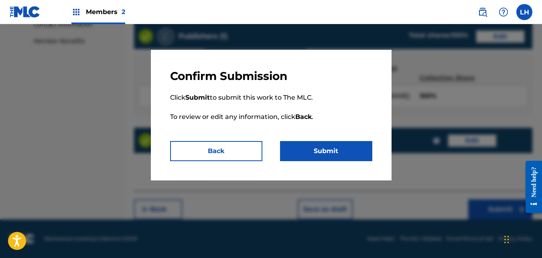
click at [317, 146] on button "Submit" at bounding box center [326, 151] width 92 height 20
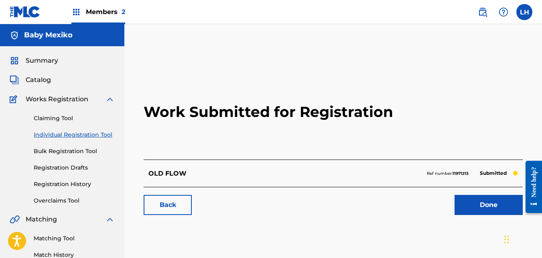
drag, startPoint x: 495, startPoint y: 197, endPoint x: 476, endPoint y: 209, distance: 22.4
click at [476, 209] on link "Done" at bounding box center [489, 205] width 68 height 20
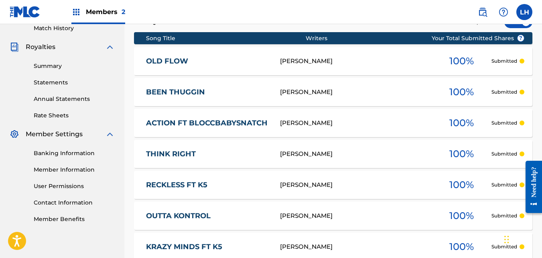
scroll to position [226, 0]
